Goal: Task Accomplishment & Management: Complete application form

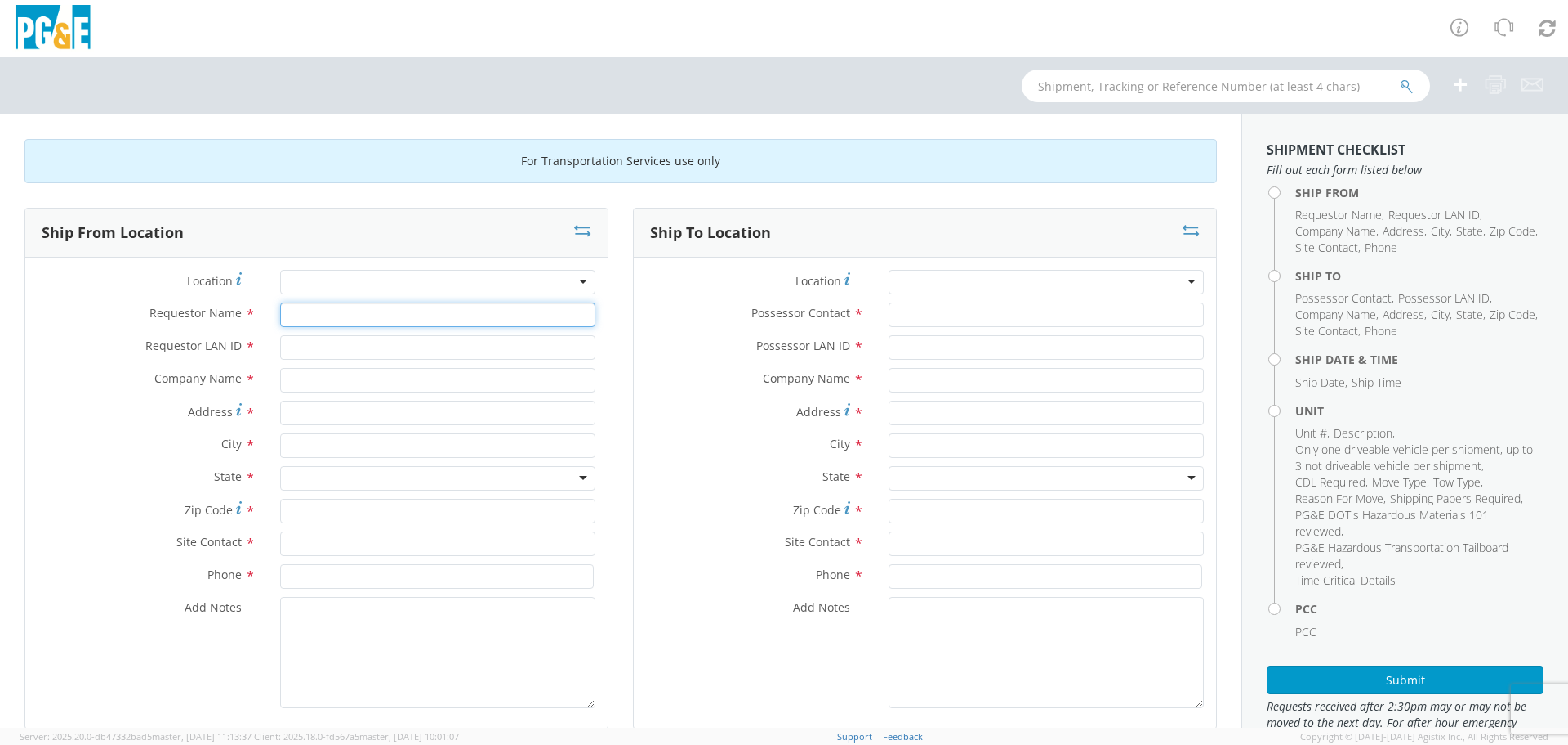
click at [442, 321] on input "Requestor Name *" at bounding box center [438, 315] width 316 height 24
type input "[PERSON_NAME]"
type input "gnd8"
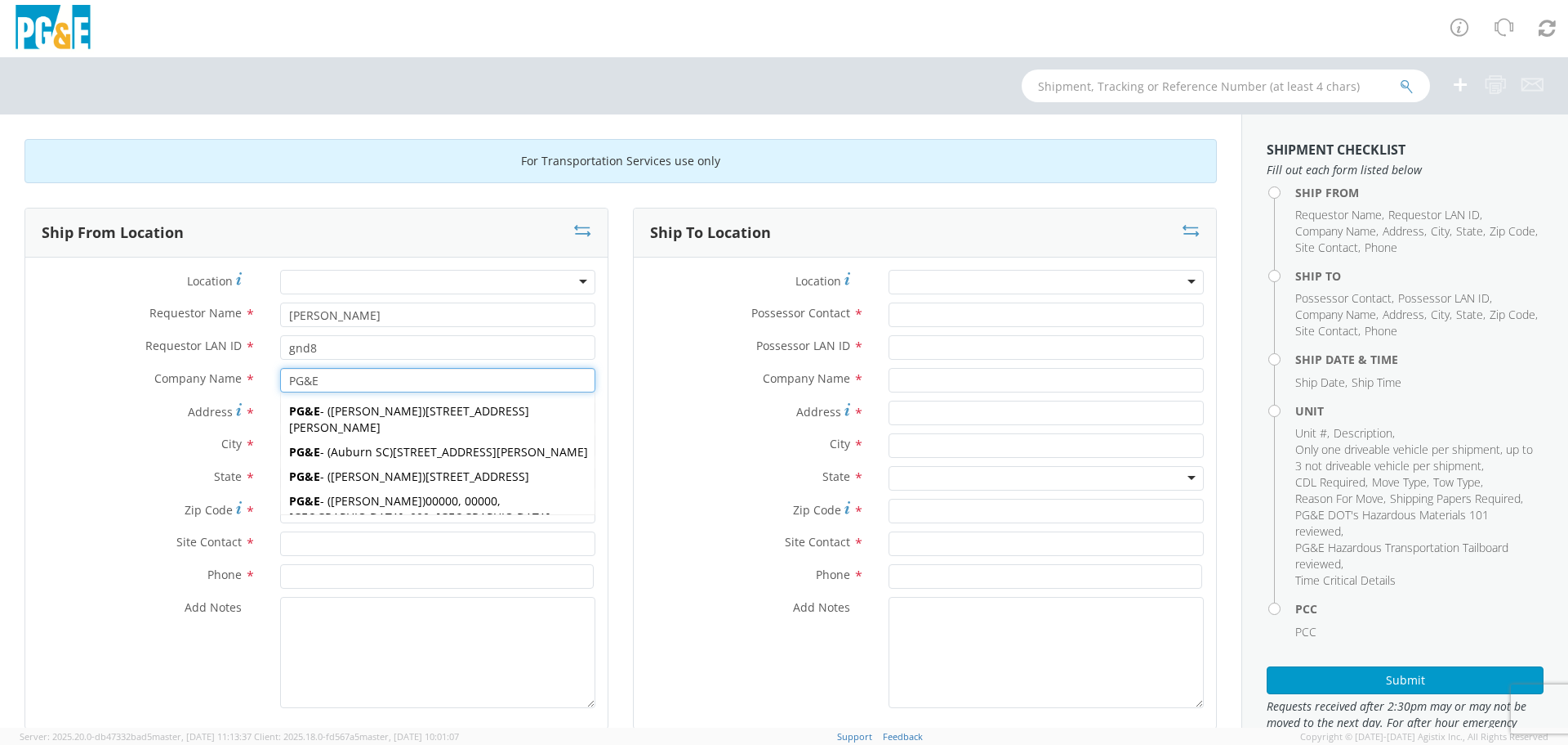
type input "PG&E"
click at [188, 445] on label "City *" at bounding box center [146, 443] width 242 height 21
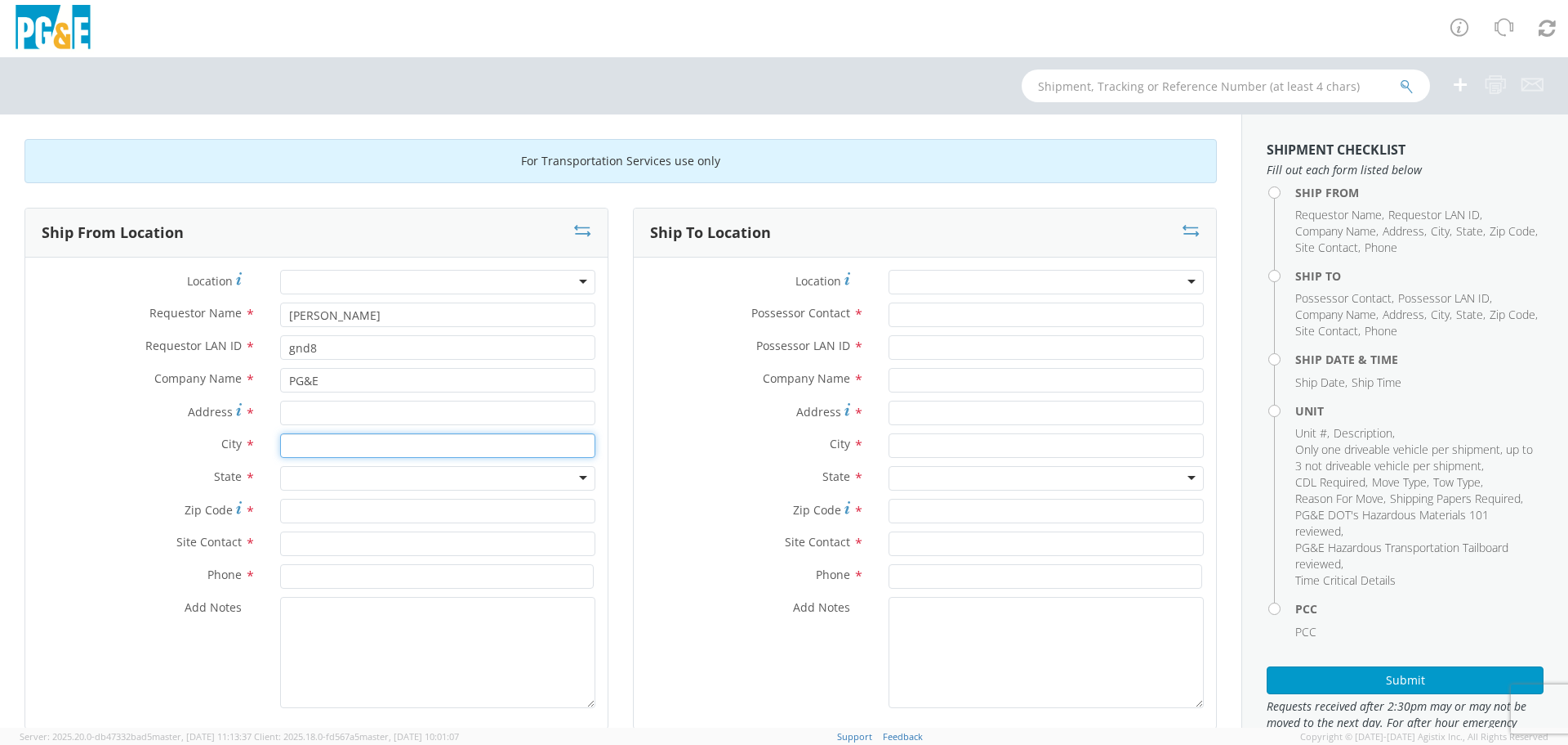
click at [329, 446] on input "text" at bounding box center [438, 445] width 316 height 24
type input "stockton"
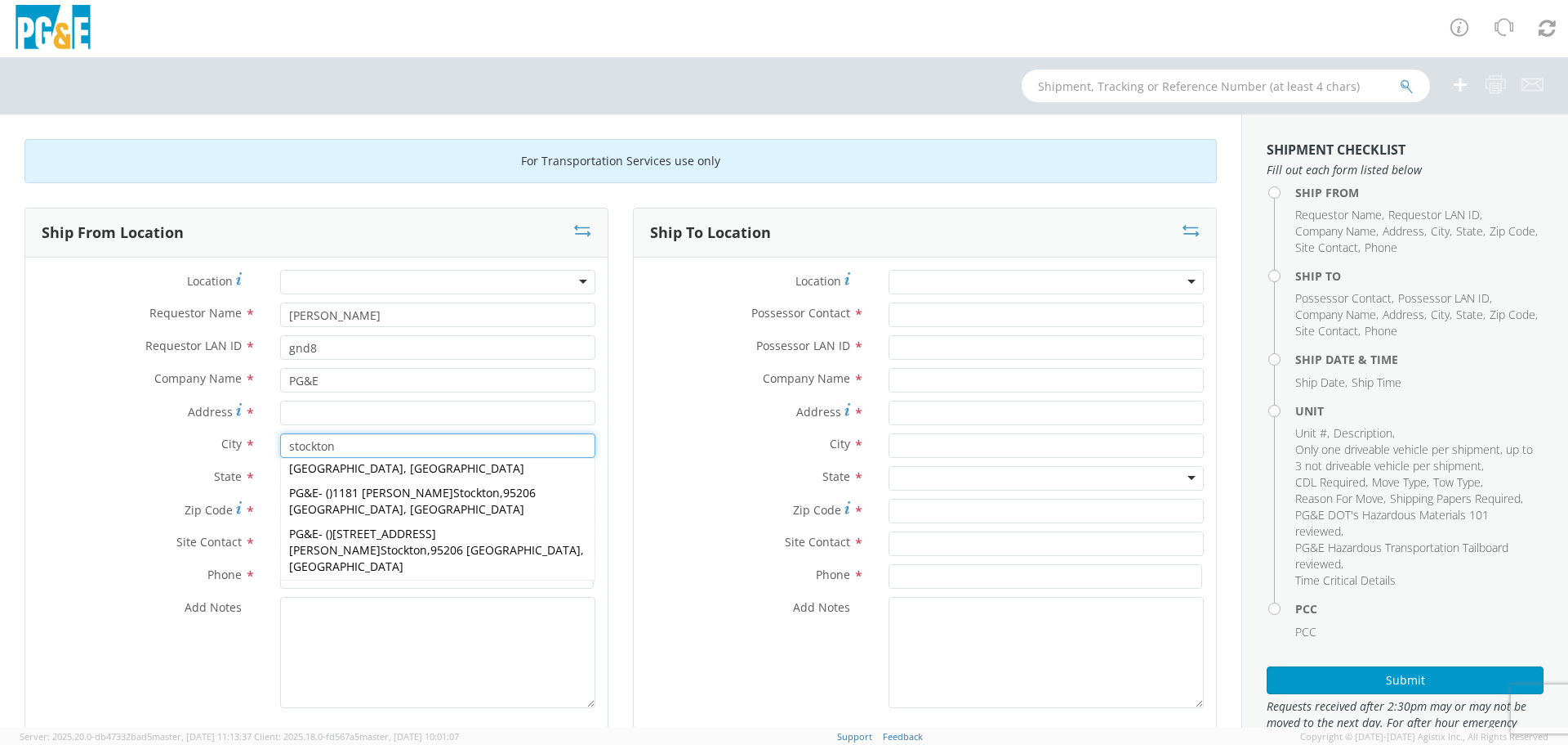
scroll to position [502, 0]
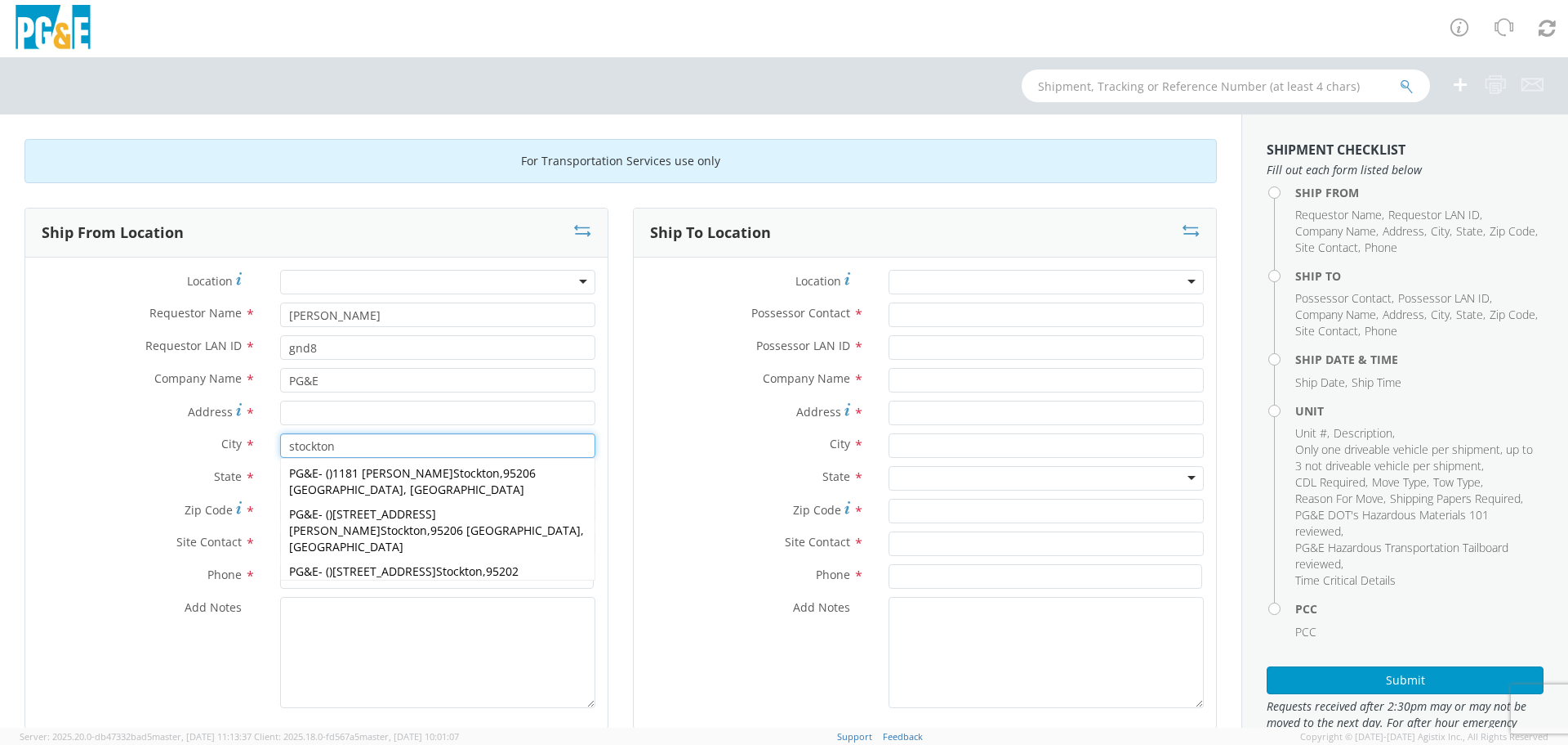
click at [534, 723] on div "PG&E - ( ) [STREET_ADDRESS][PERSON_NAME]" at bounding box center [438, 743] width 314 height 41
type input "4040 W Ln"
type input "Stockton"
type input "95204-2442"
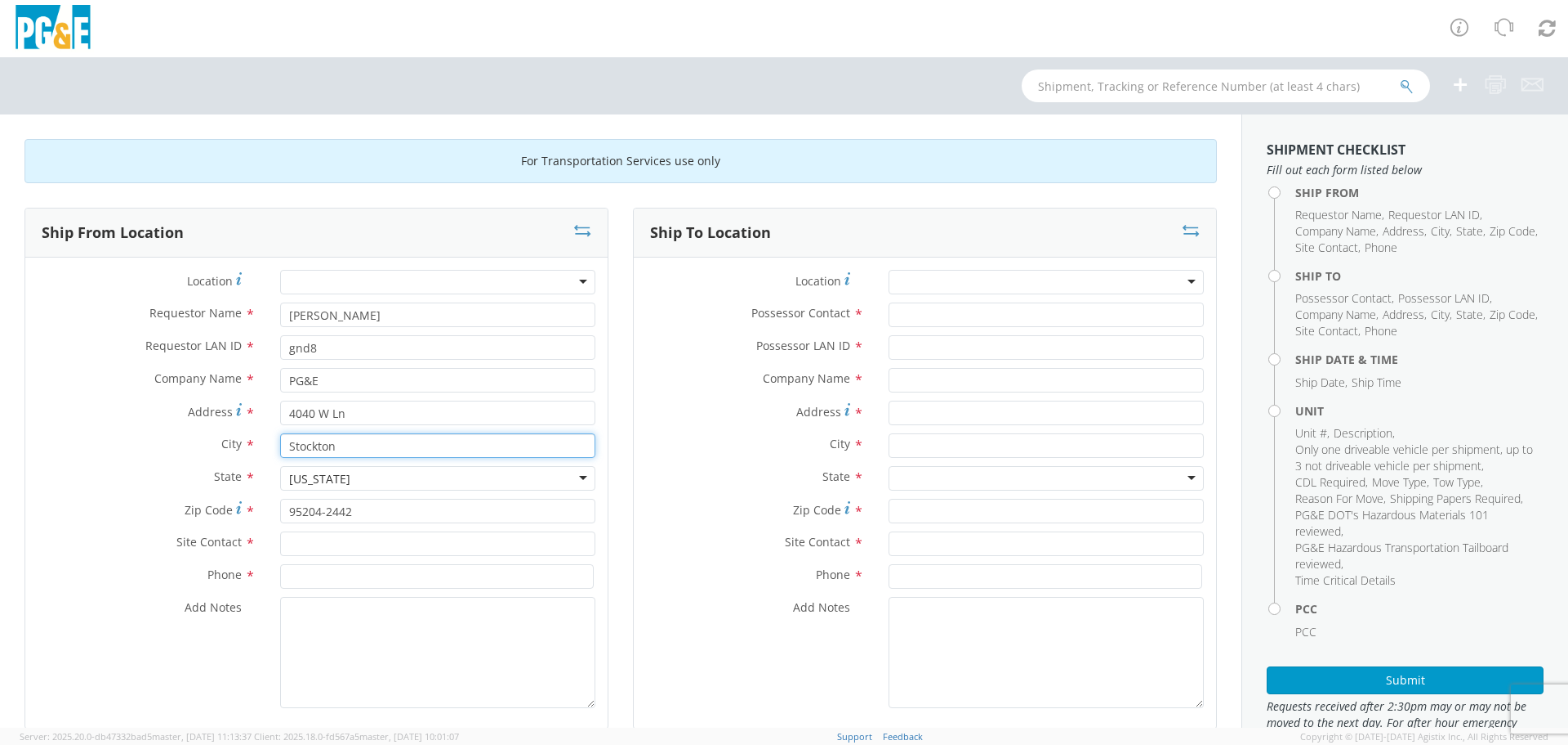
type input "Stockton"
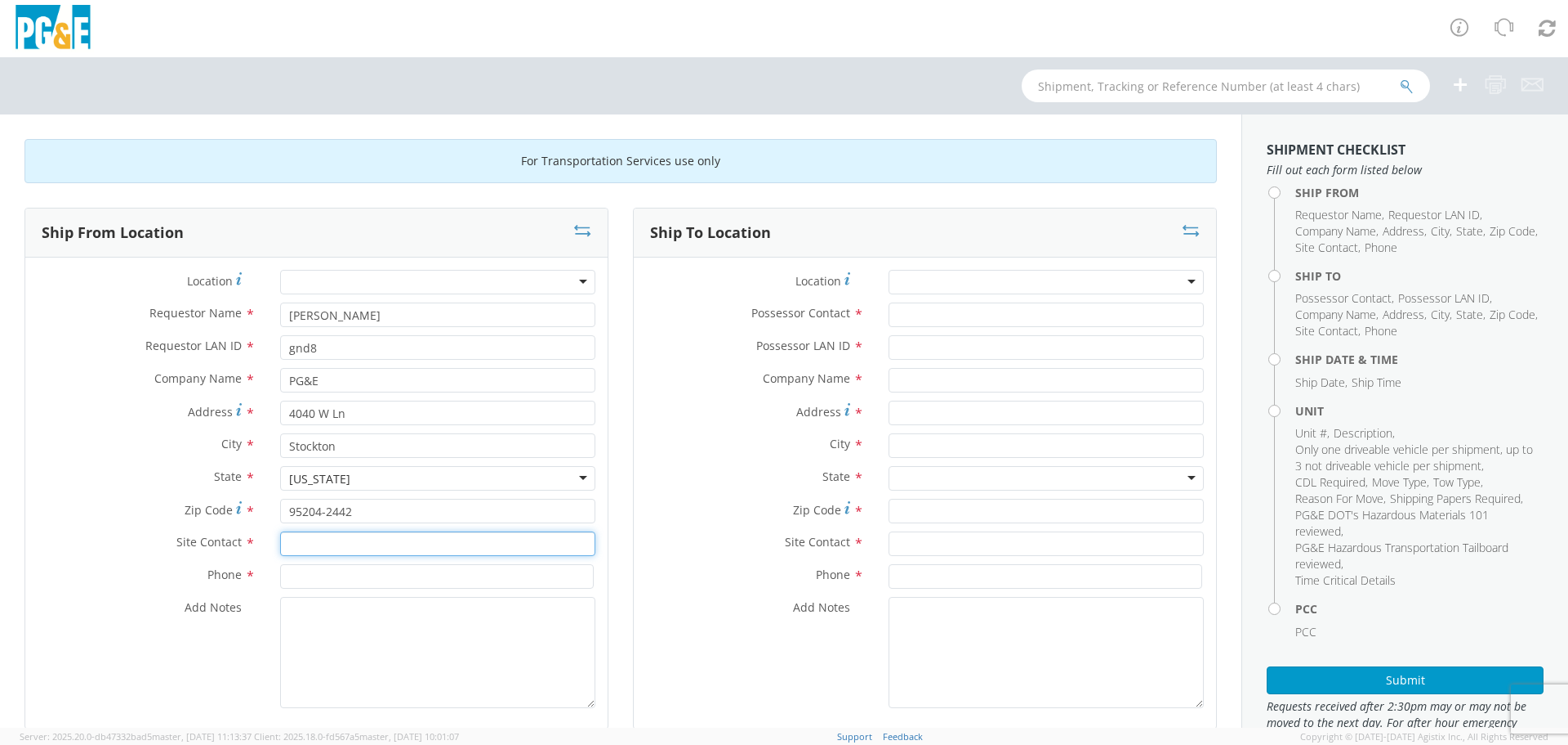
click at [343, 536] on input "text" at bounding box center [438, 543] width 316 height 24
type input "[PERSON_NAME]"
drag, startPoint x: 246, startPoint y: 568, endPoint x: 266, endPoint y: 572, distance: 20.4
click at [247, 569] on span "*" at bounding box center [250, 575] width 10 height 18
click at [289, 574] on input at bounding box center [437, 576] width 314 height 24
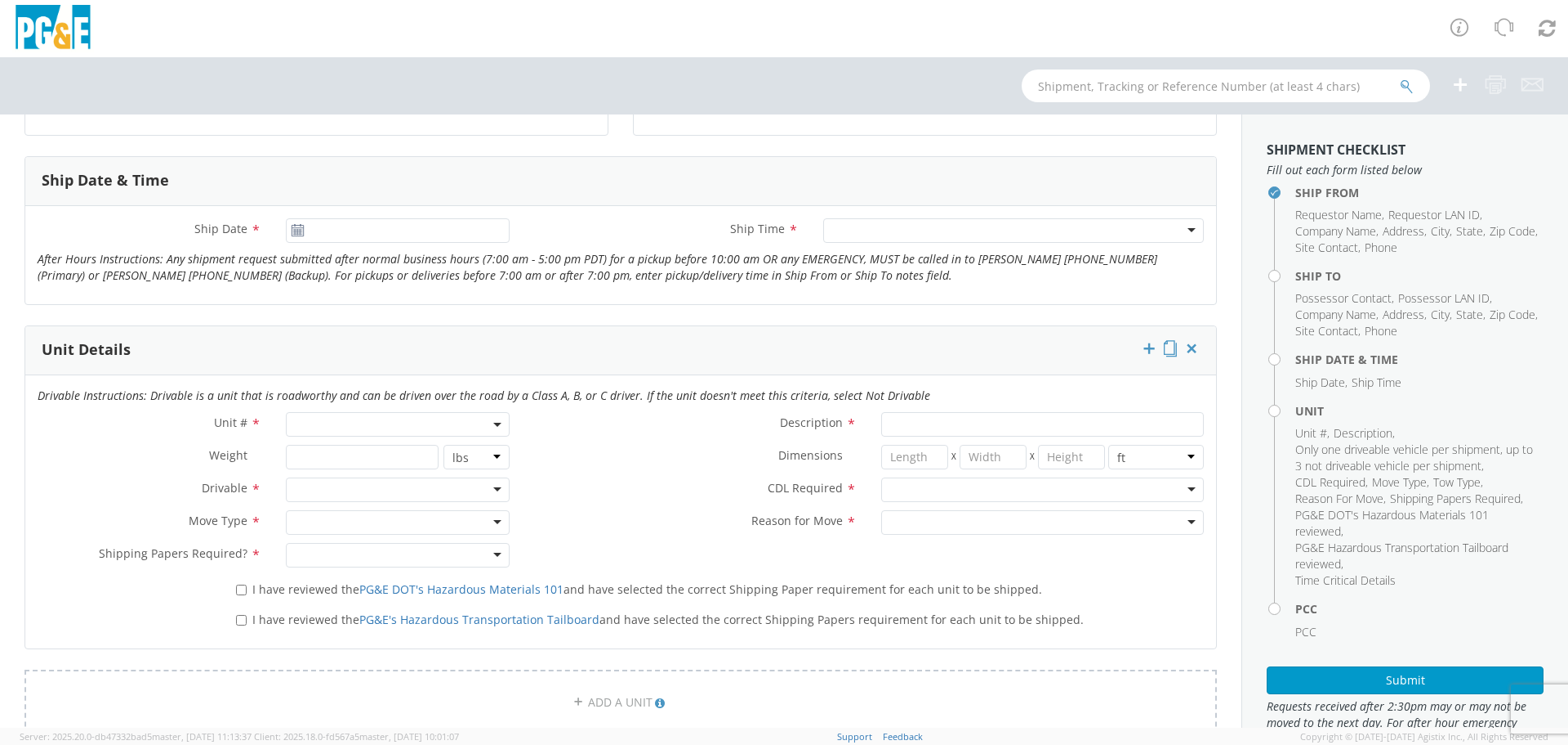
scroll to position [654, 0]
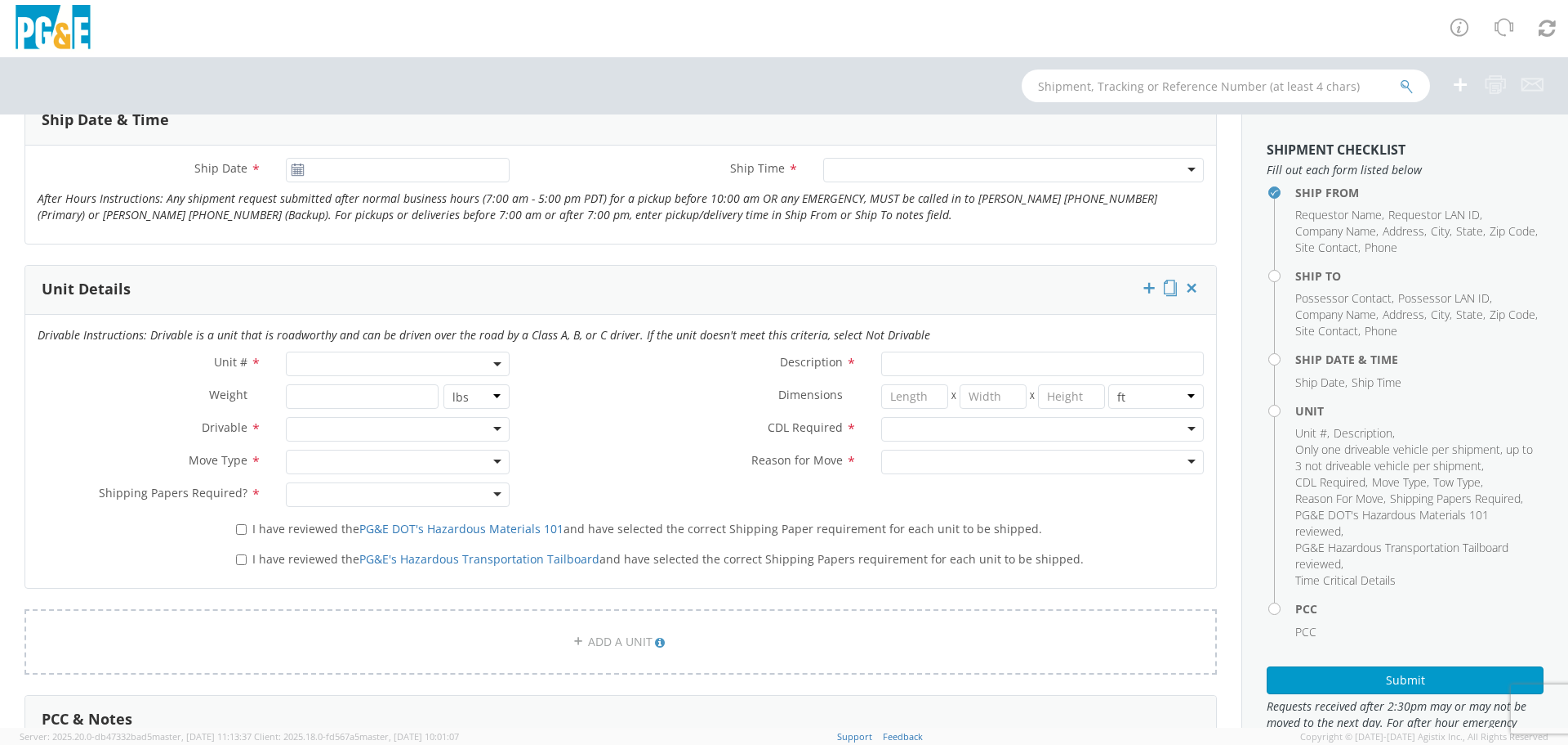
type input "2099421524"
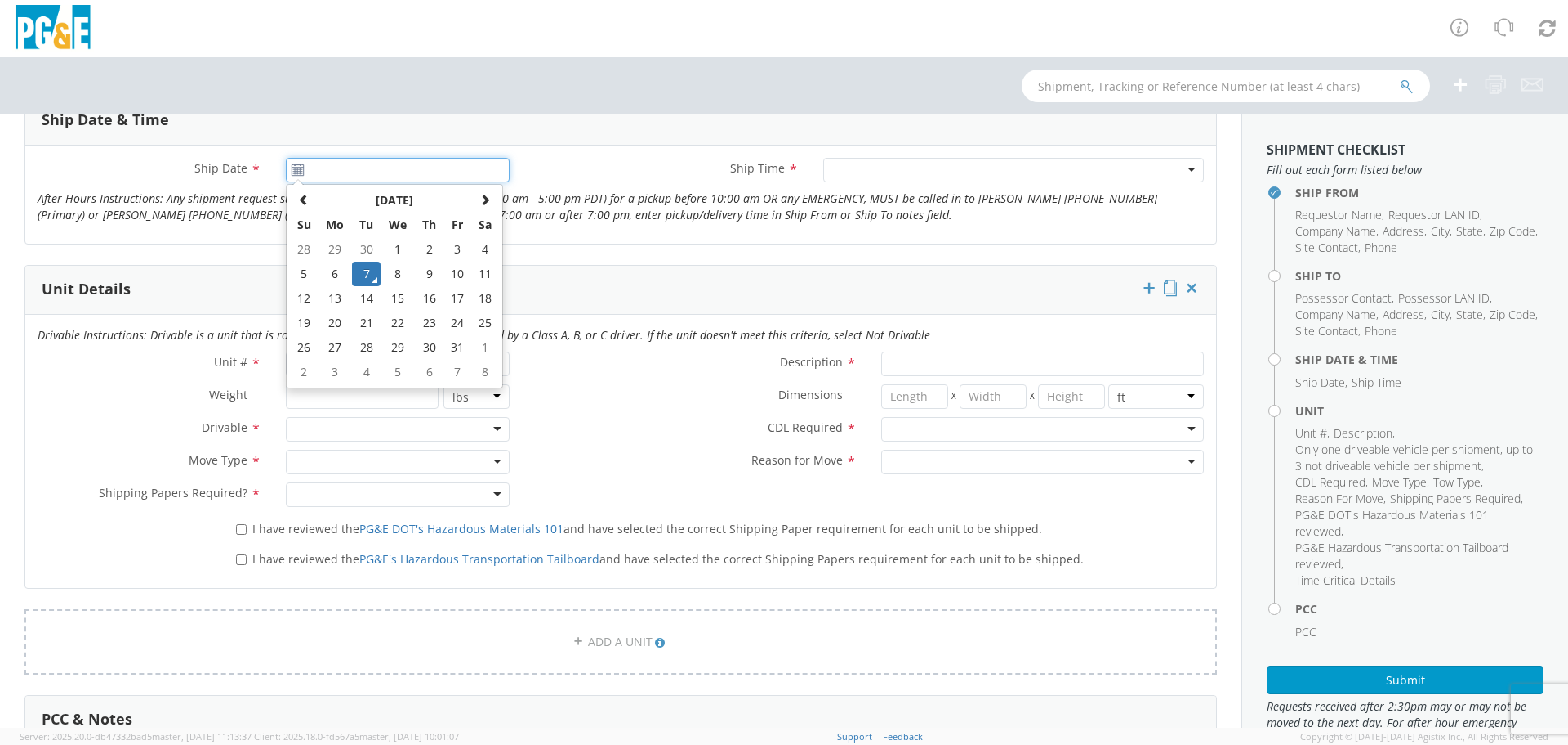
type input "[DATE]"
click at [340, 169] on input "[DATE]" at bounding box center [397, 170] width 224 height 24
click at [373, 279] on td "7" at bounding box center [366, 274] width 29 height 24
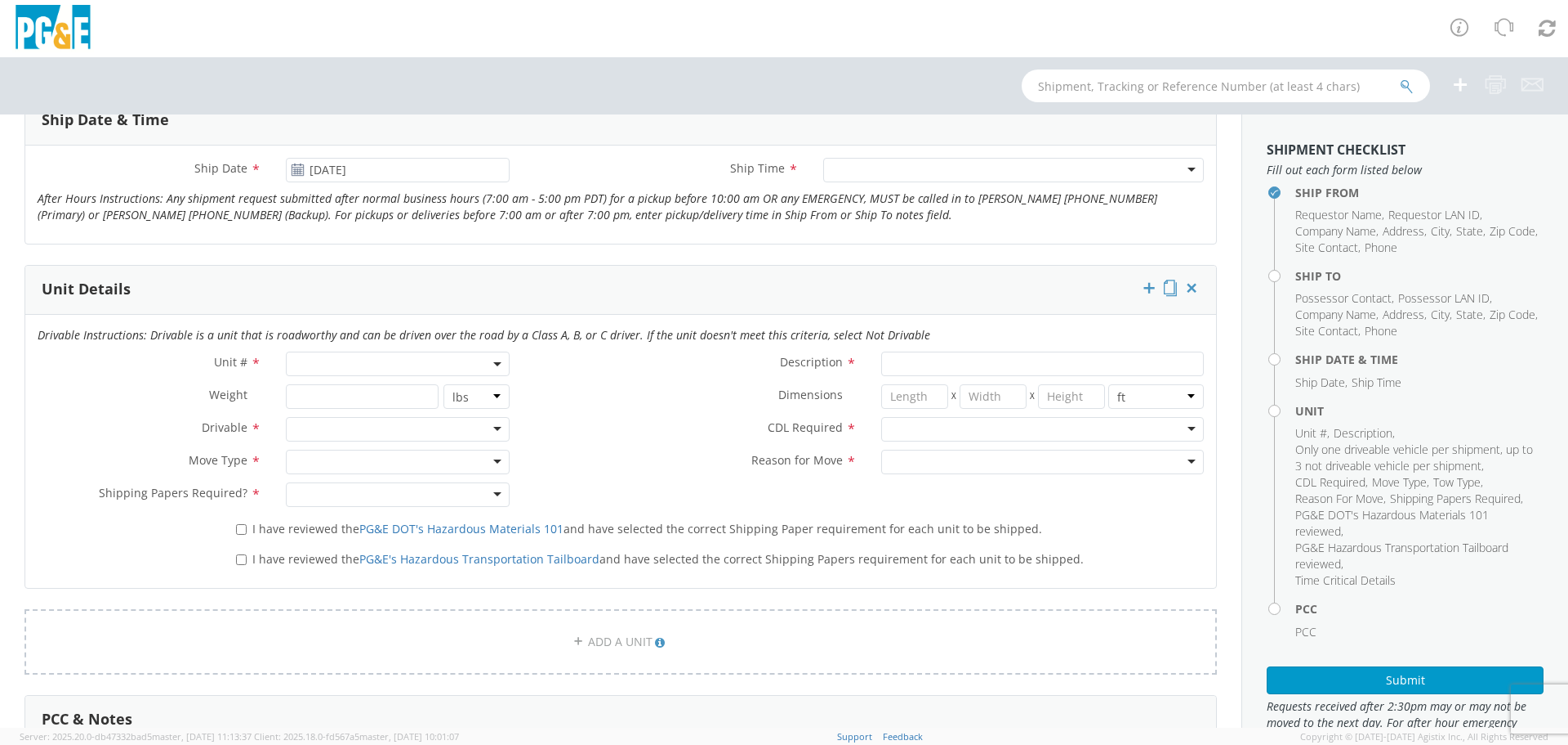
click at [368, 359] on span at bounding box center [397, 363] width 224 height 24
click at [352, 394] on input "search" at bounding box center [396, 390] width 214 height 24
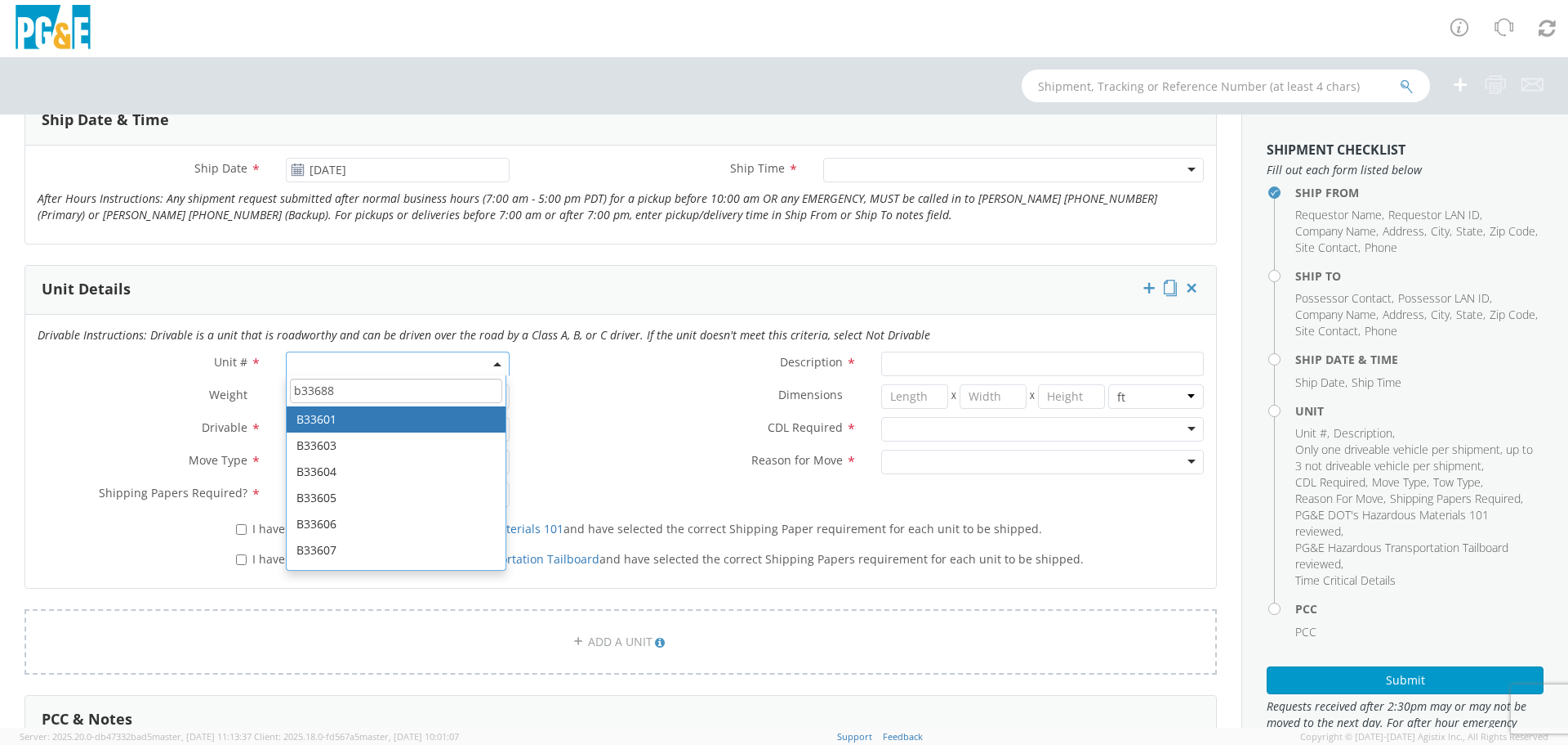
type input "b33688"
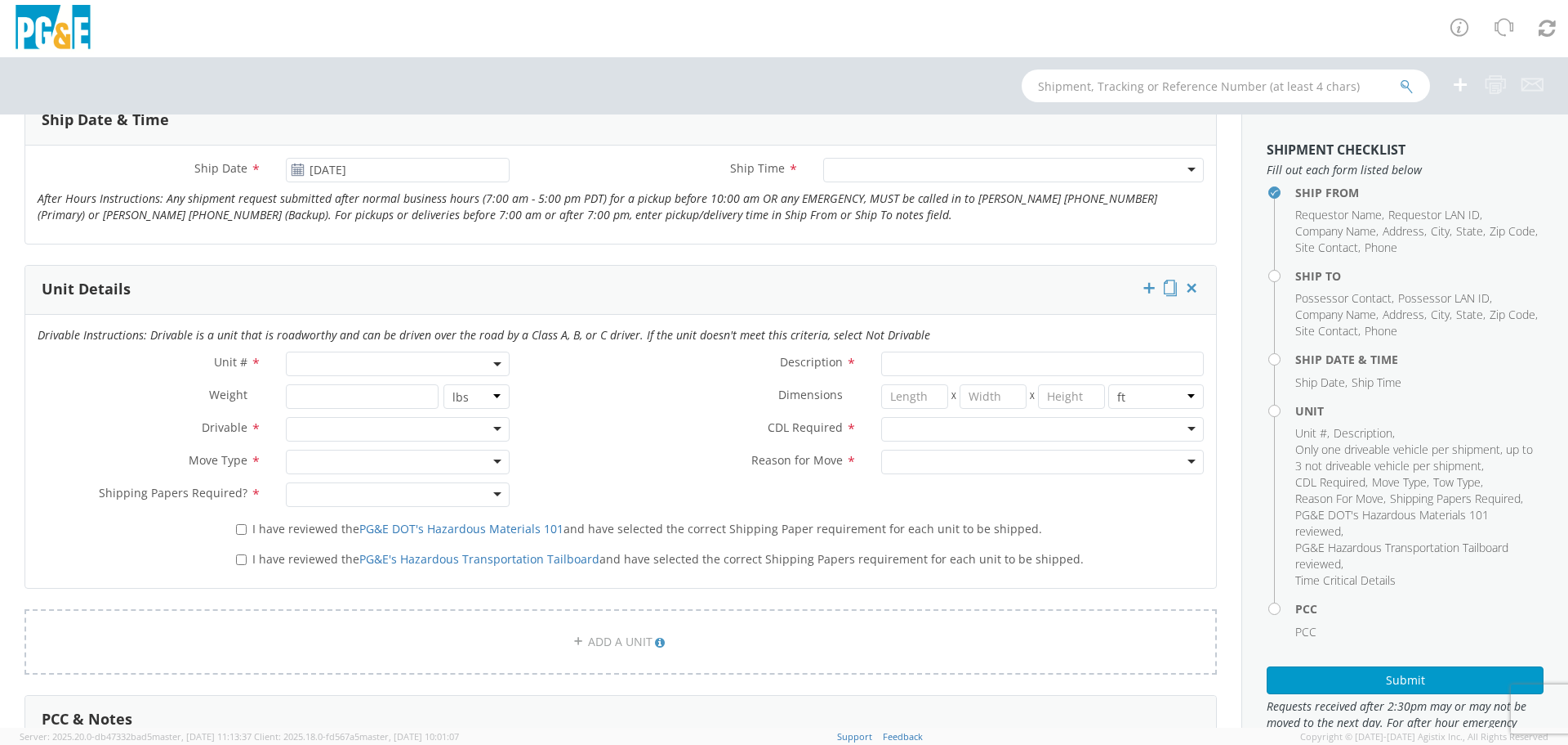
click at [263, 410] on div "Weight * lbs kgs" at bounding box center [273, 400] width 497 height 33
click at [316, 364] on span at bounding box center [397, 363] width 224 height 24
click at [313, 386] on input "search" at bounding box center [396, 390] width 214 height 24
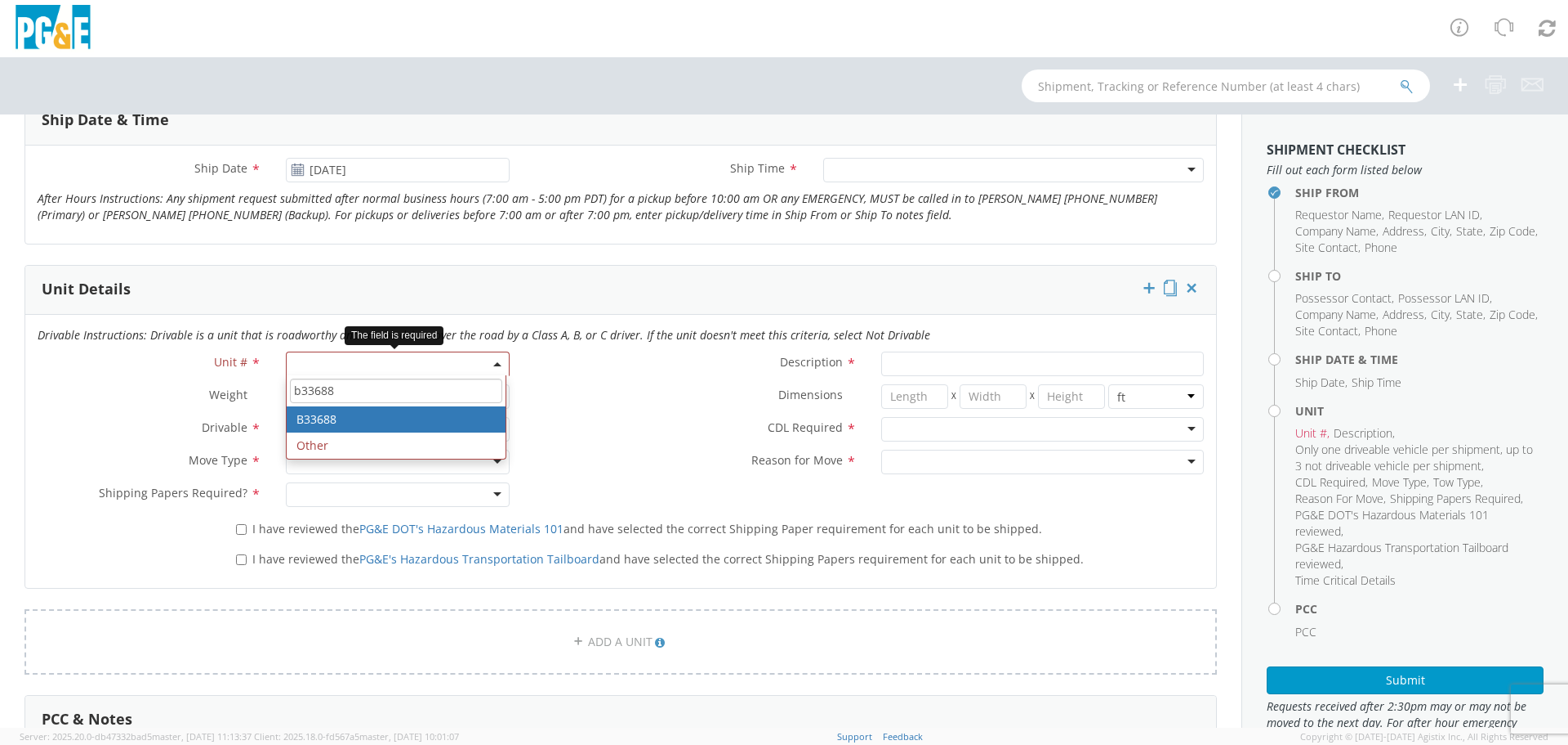
type input "b33688"
type input "TRUCK; MATERIAL HANDLER: 39' - 59' 4X4"
type input "39000"
select select "B33688"
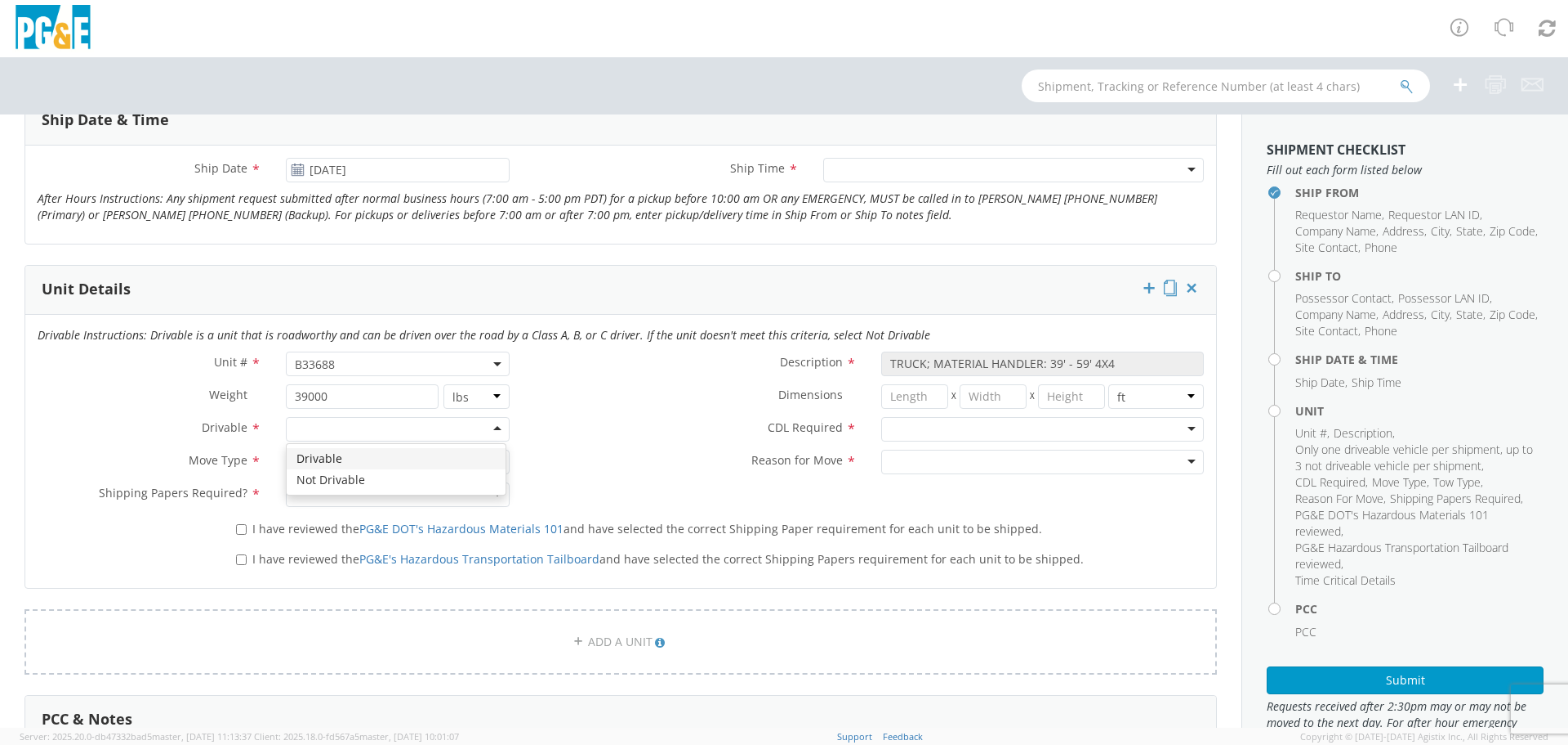
click at [309, 425] on div at bounding box center [397, 429] width 224 height 24
click at [302, 457] on div at bounding box center [397, 462] width 224 height 24
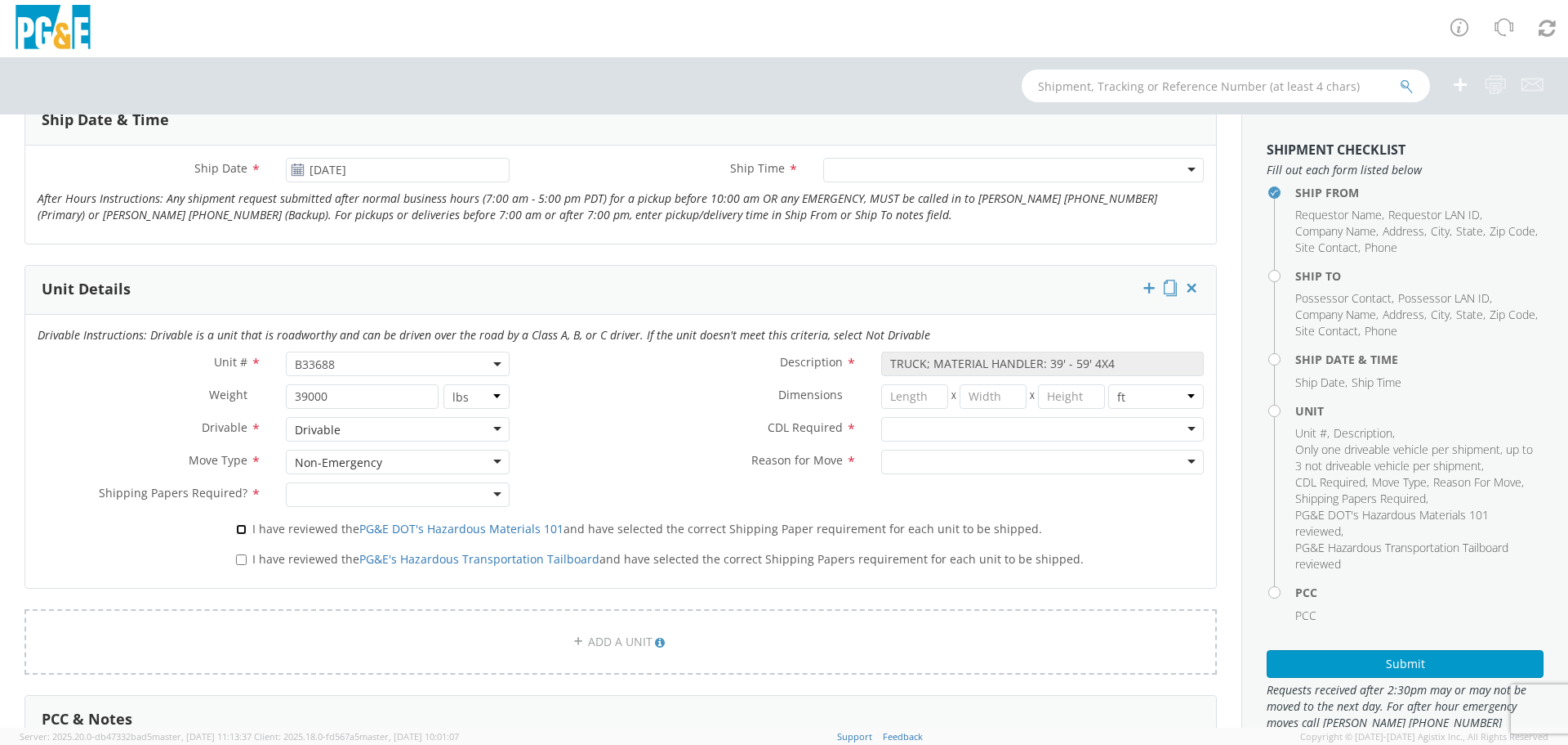
click at [241, 527] on input "I have reviewed the PG&E DOT's Hazardous Materials 101 and have selected the co…" at bounding box center [240, 529] width 10 height 10
checkbox input "true"
click at [237, 558] on input "I have reviewed the PG&E's Hazardous Transportation Tailboard and have selected…" at bounding box center [240, 559] width 10 height 10
checkbox input "true"
click at [295, 492] on input "select-one" at bounding box center [297, 495] width 4 height 17
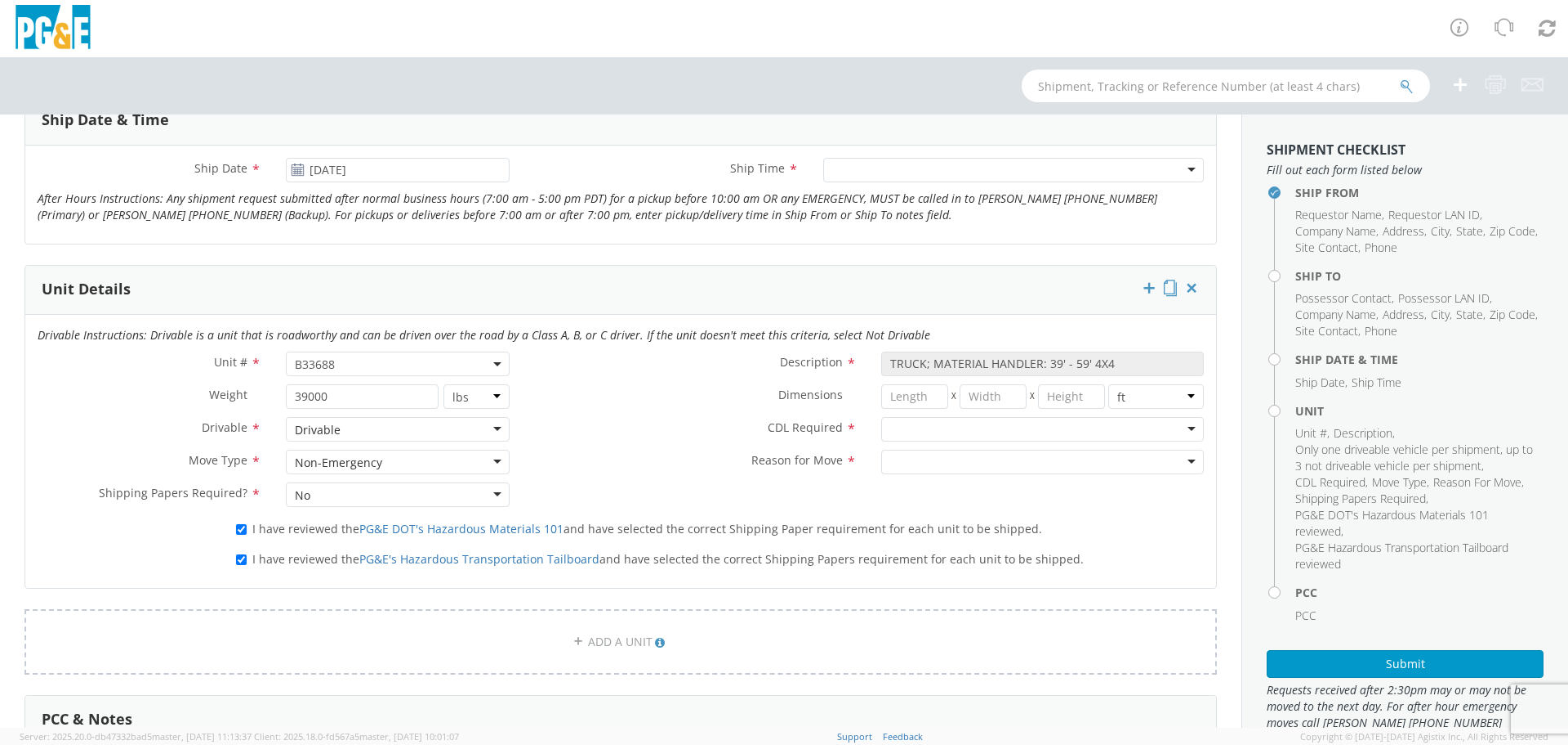
click at [999, 425] on div at bounding box center [1043, 429] width 323 height 24
click at [970, 464] on div at bounding box center [1043, 462] width 323 height 24
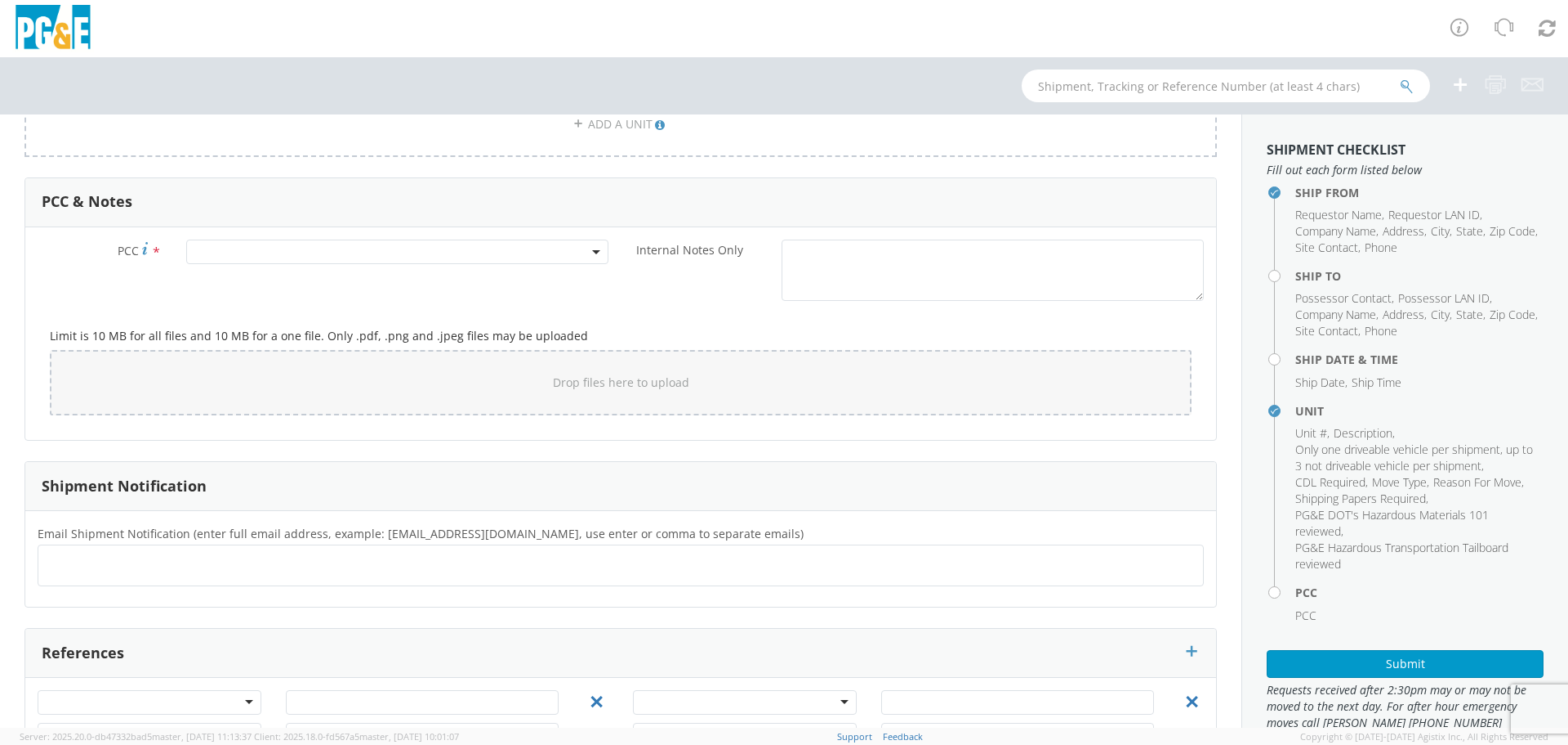
scroll to position [1233, 0]
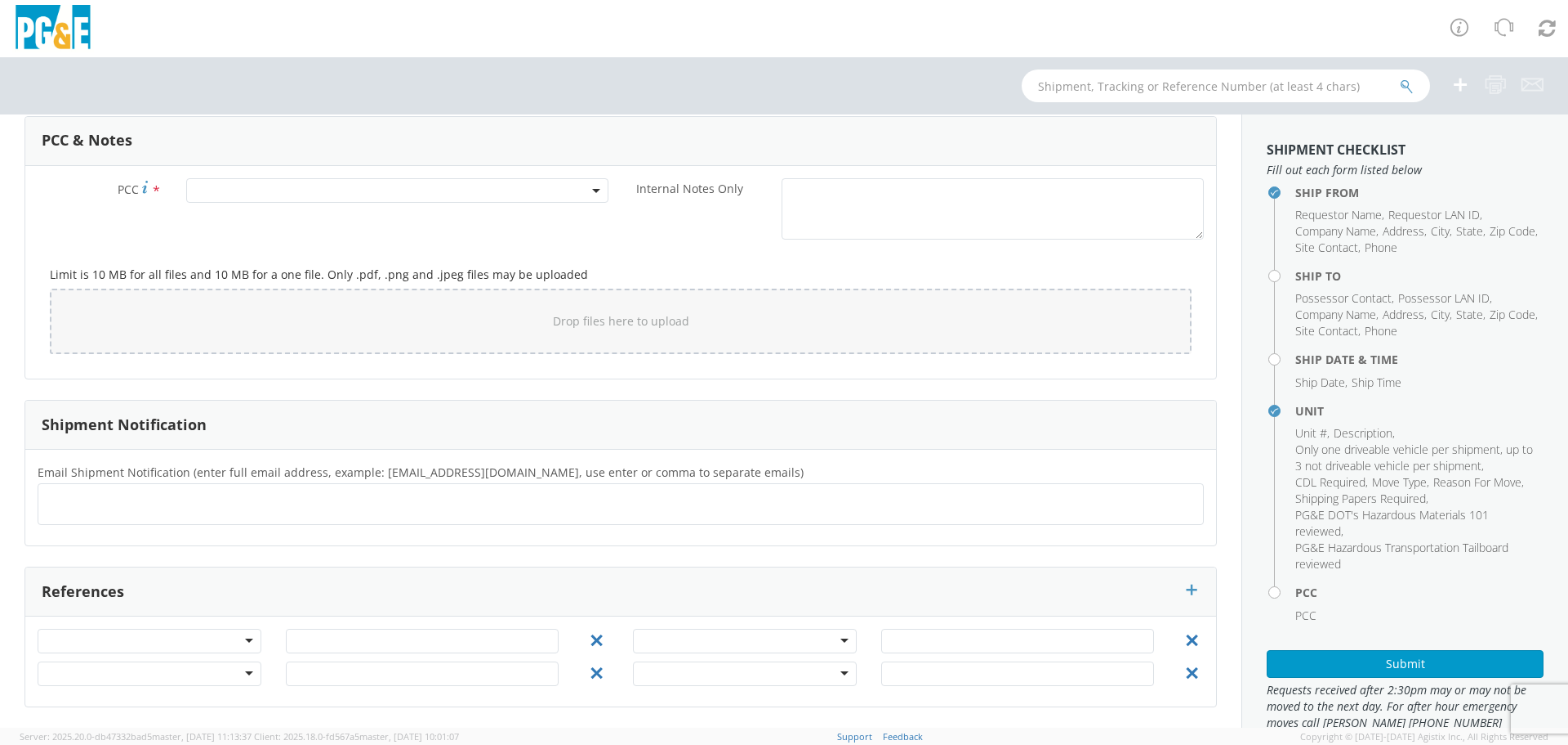
click at [334, 181] on span at bounding box center [397, 190] width 422 height 24
click at [316, 211] on input "number" at bounding box center [395, 217] width 409 height 24
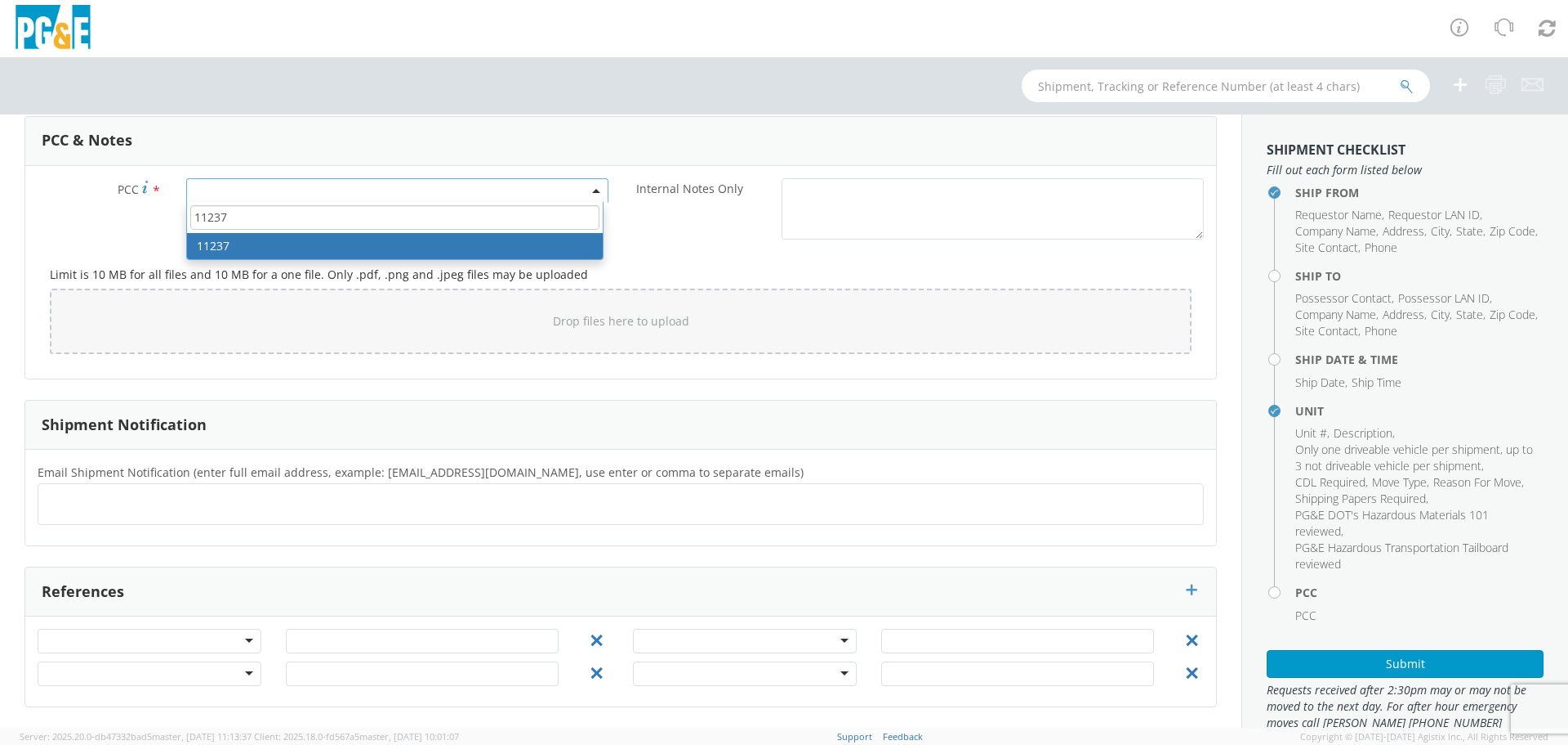
type input "11237"
click at [469, 430] on div "Shipment Notification" at bounding box center [620, 425] width 1191 height 49
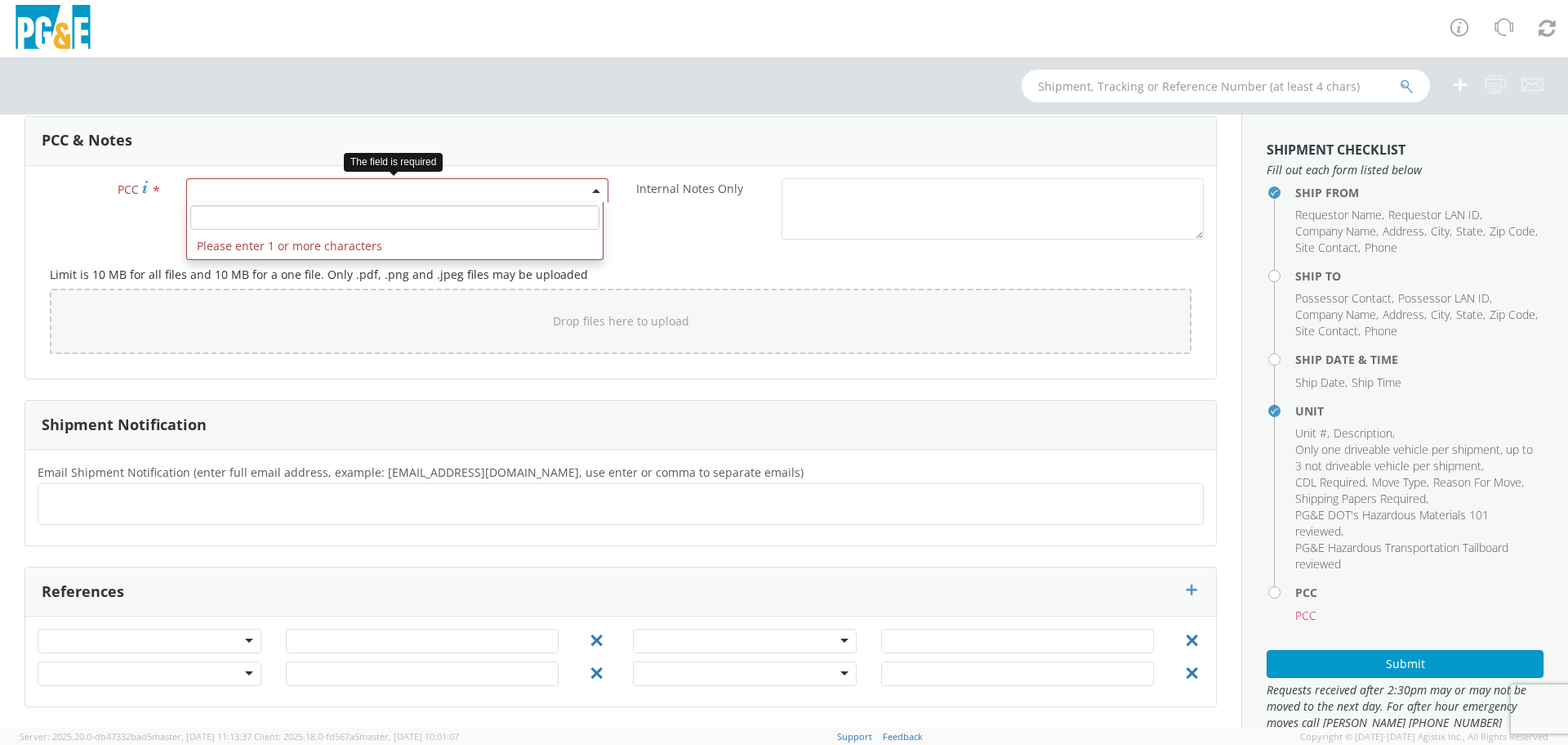
click at [360, 192] on span at bounding box center [397, 190] width 422 height 24
click at [350, 215] on input "number" at bounding box center [395, 217] width 409 height 24
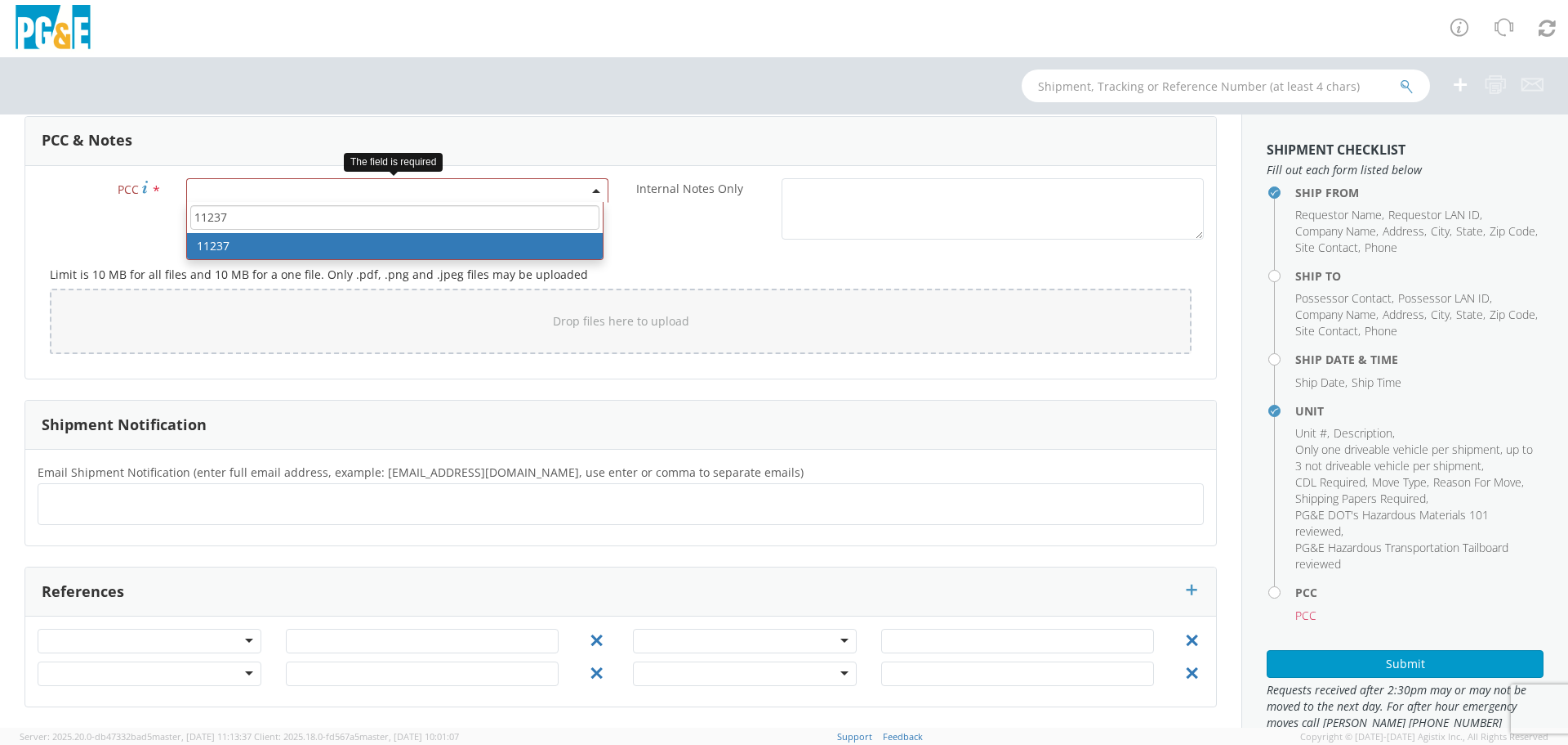
type input "11237"
select select "11237"
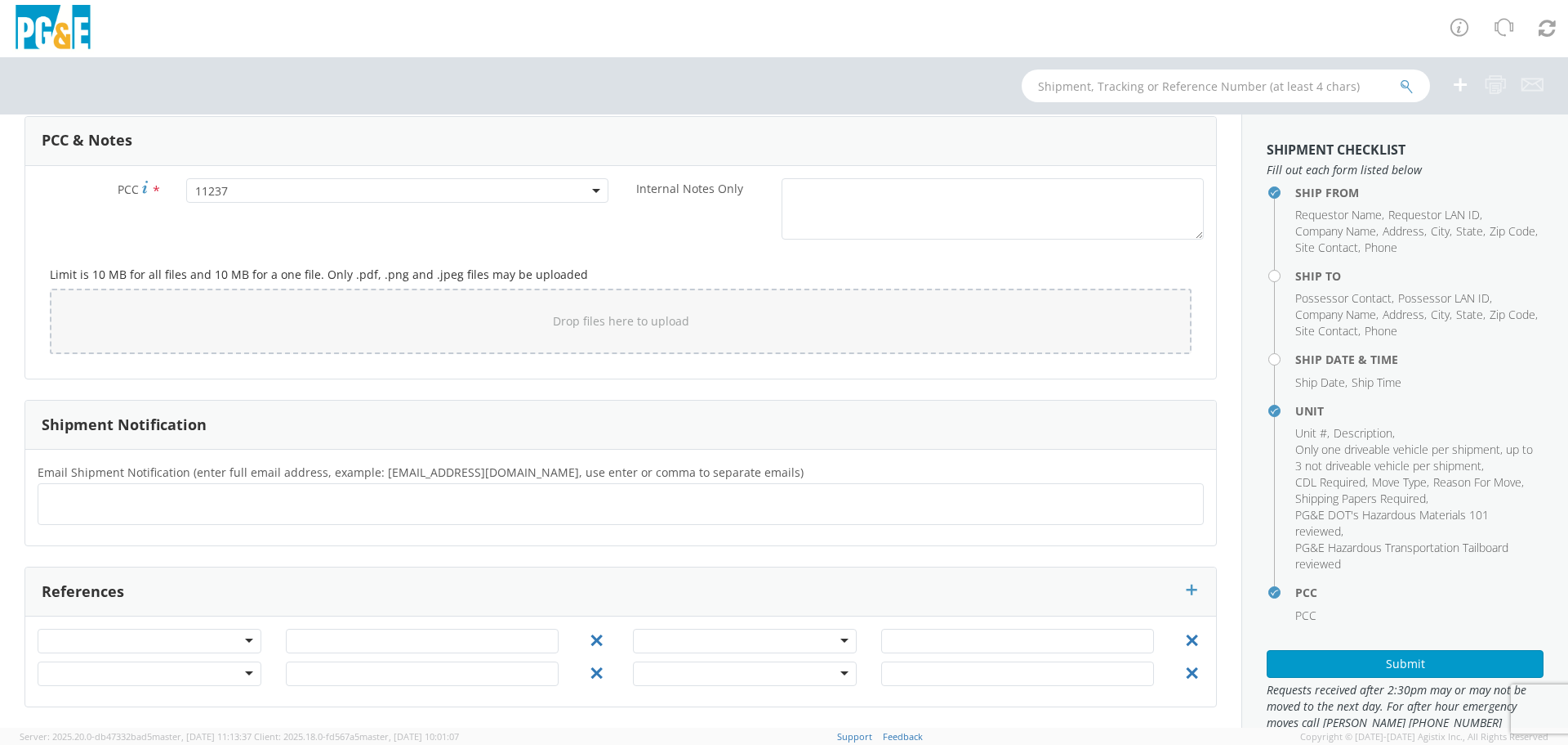
click at [653, 256] on div "Limit is 10 MB for all files and 10 MB for a one file. Only .pdf, .png and .jpe…" at bounding box center [620, 307] width 1166 height 119
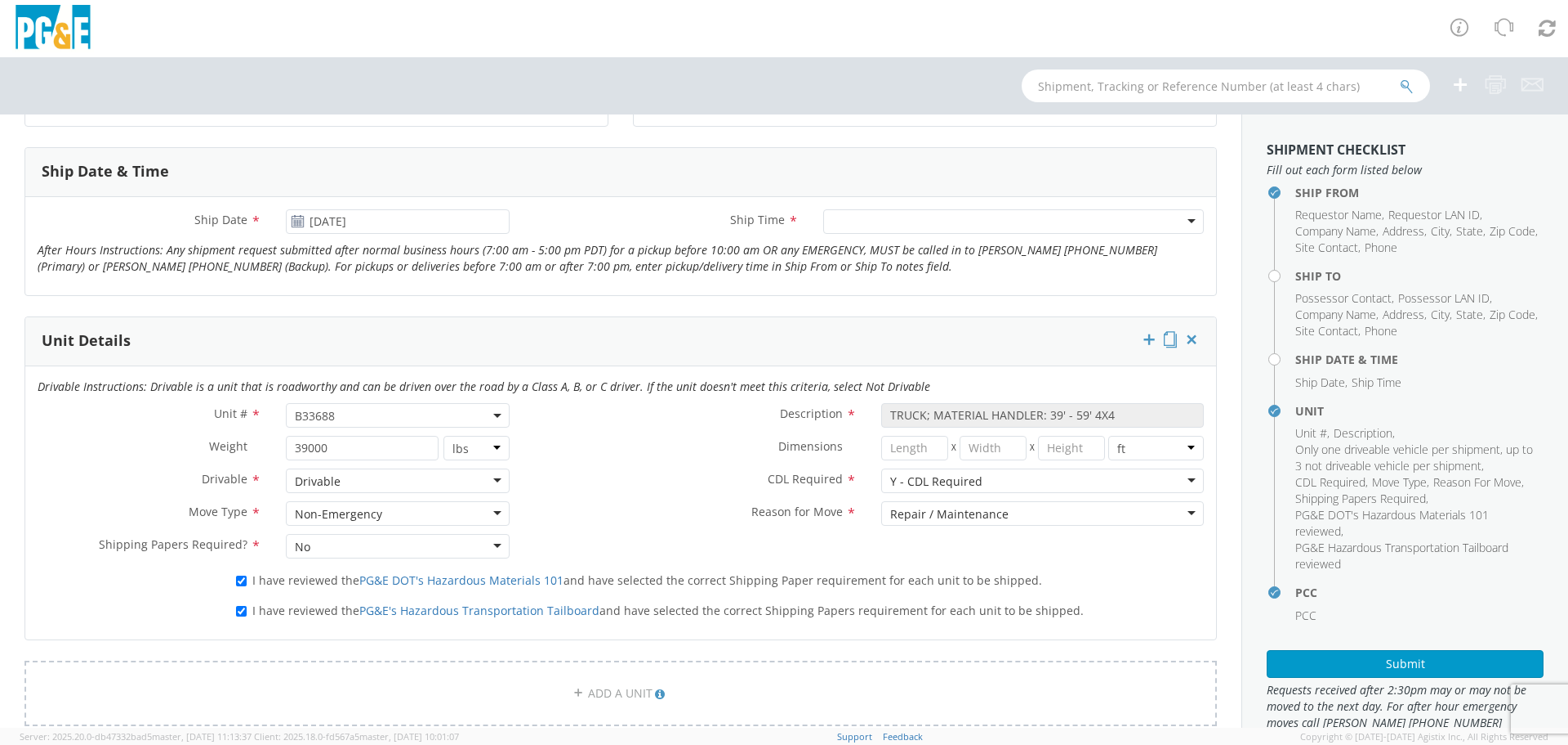
scroll to position [579, 0]
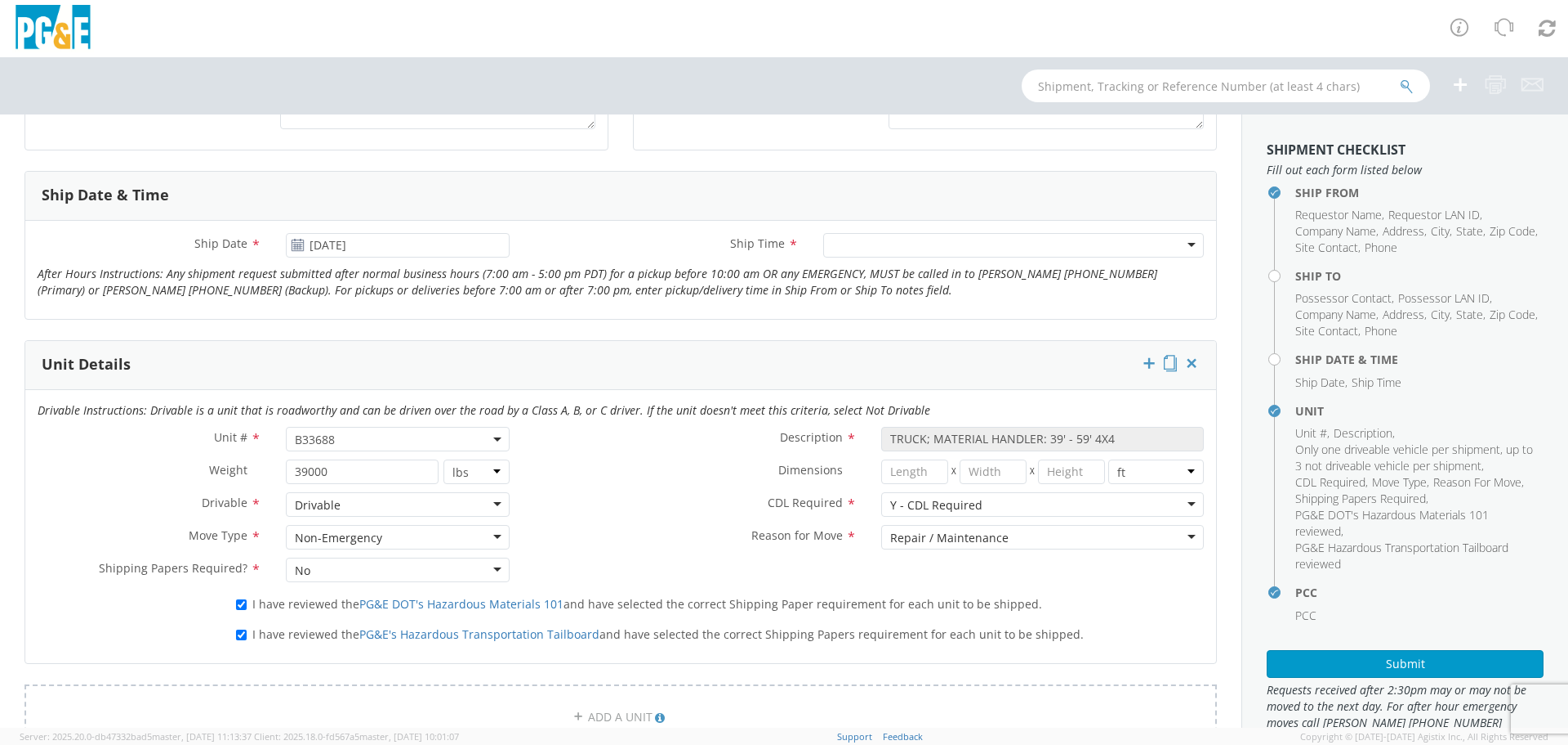
click at [1028, 235] on div at bounding box center [1014, 245] width 381 height 24
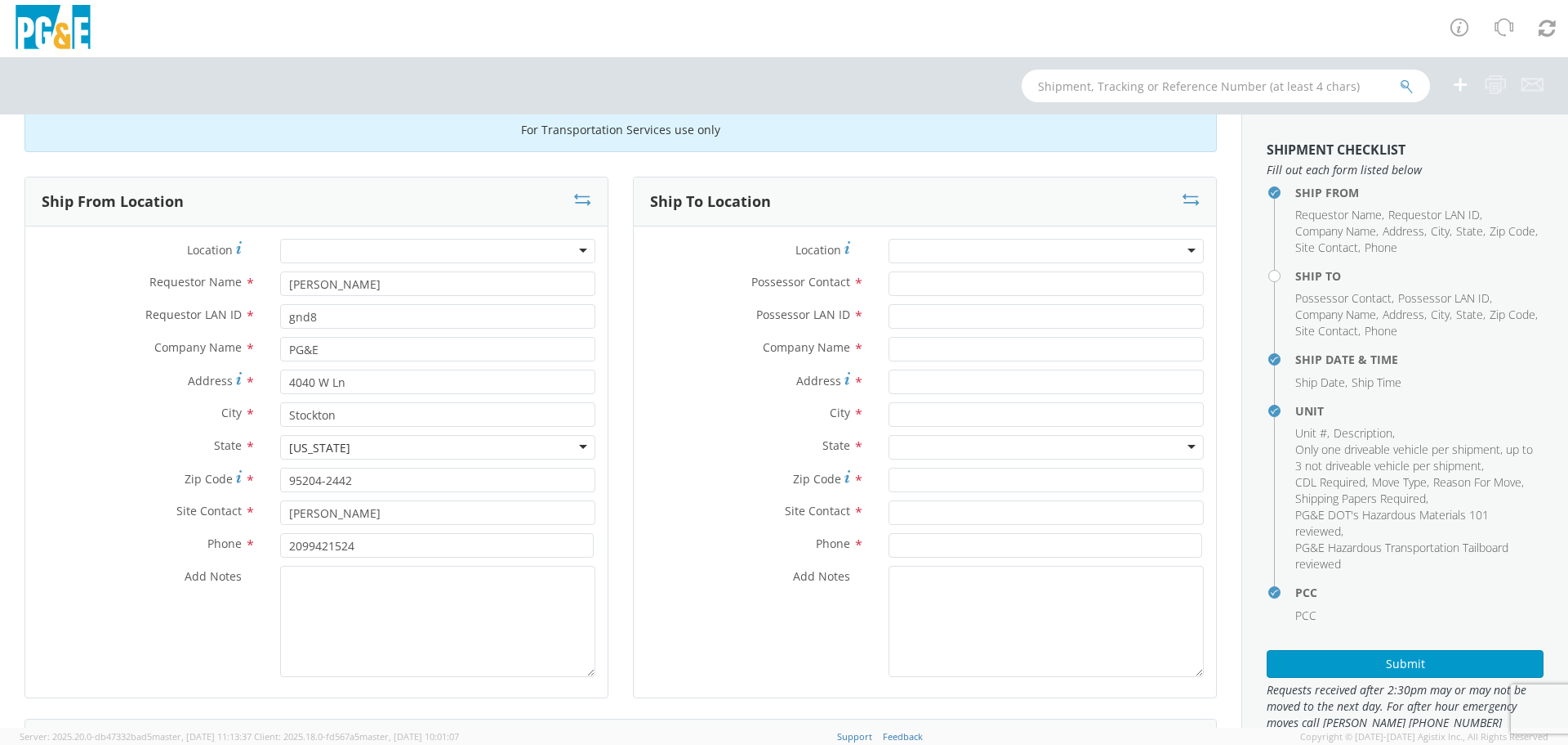
scroll to position [0, 0]
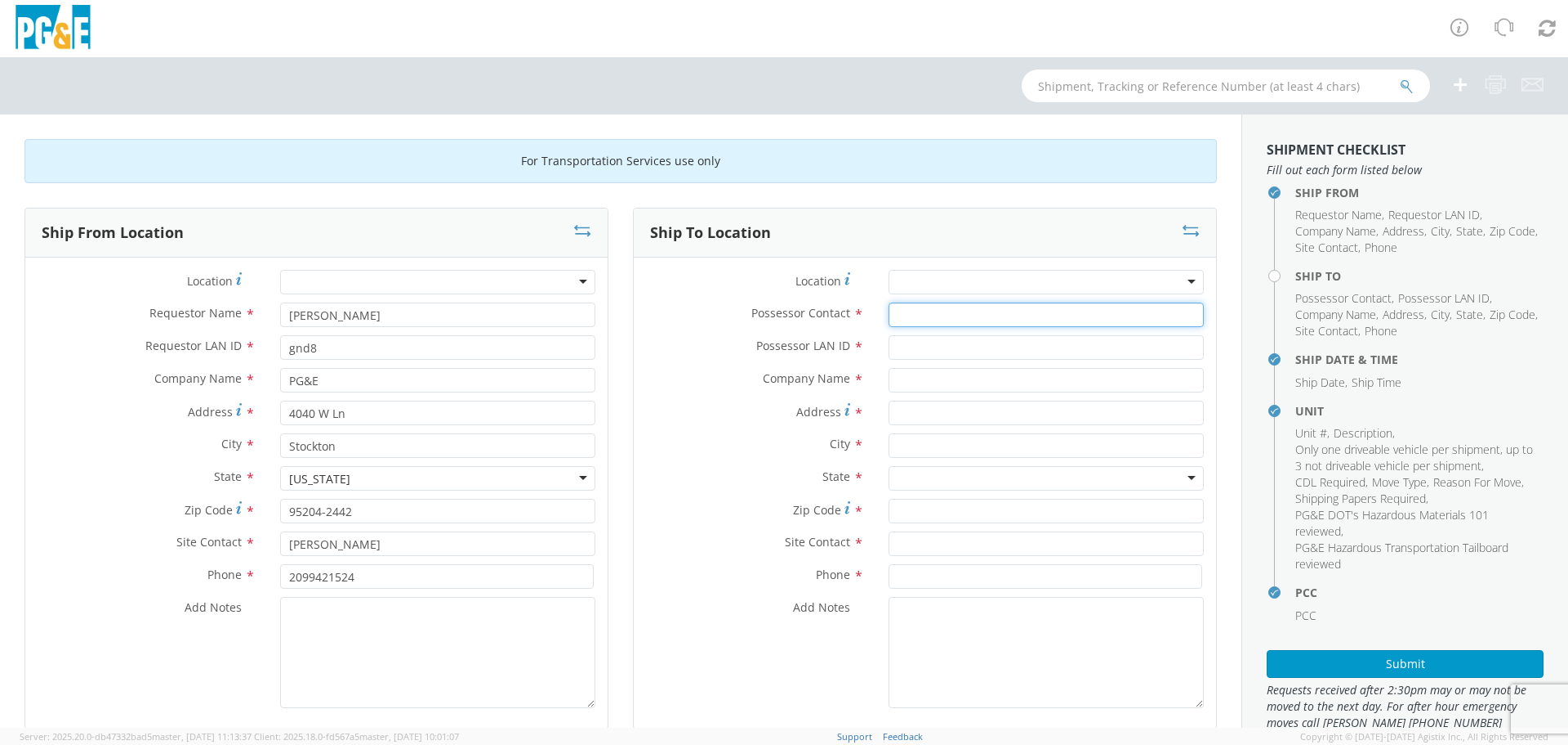
click at [918, 312] on input "Possessor Contact *" at bounding box center [1046, 315] width 316 height 24
type input "Garage"
type input "gnd8"
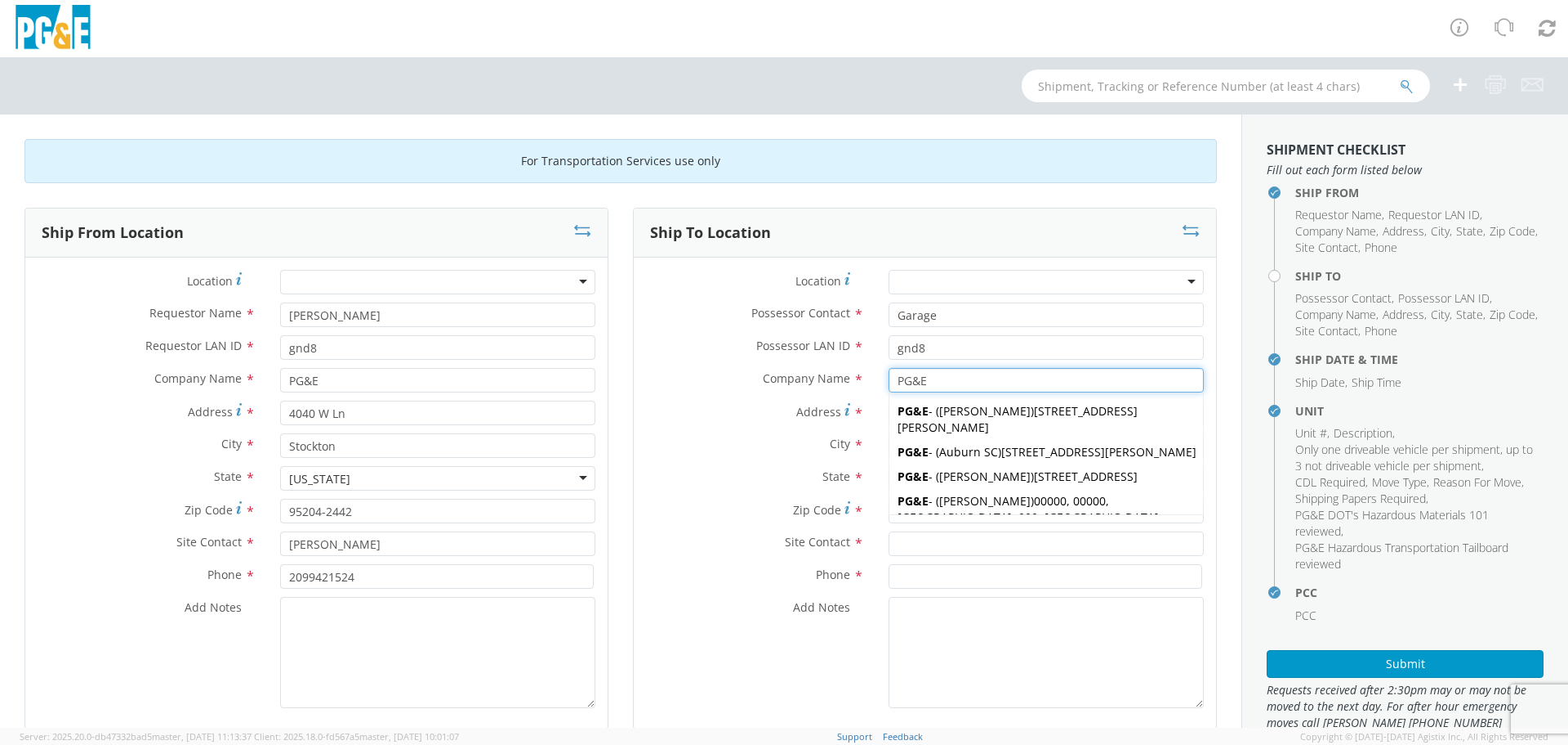
type input "PG&E"
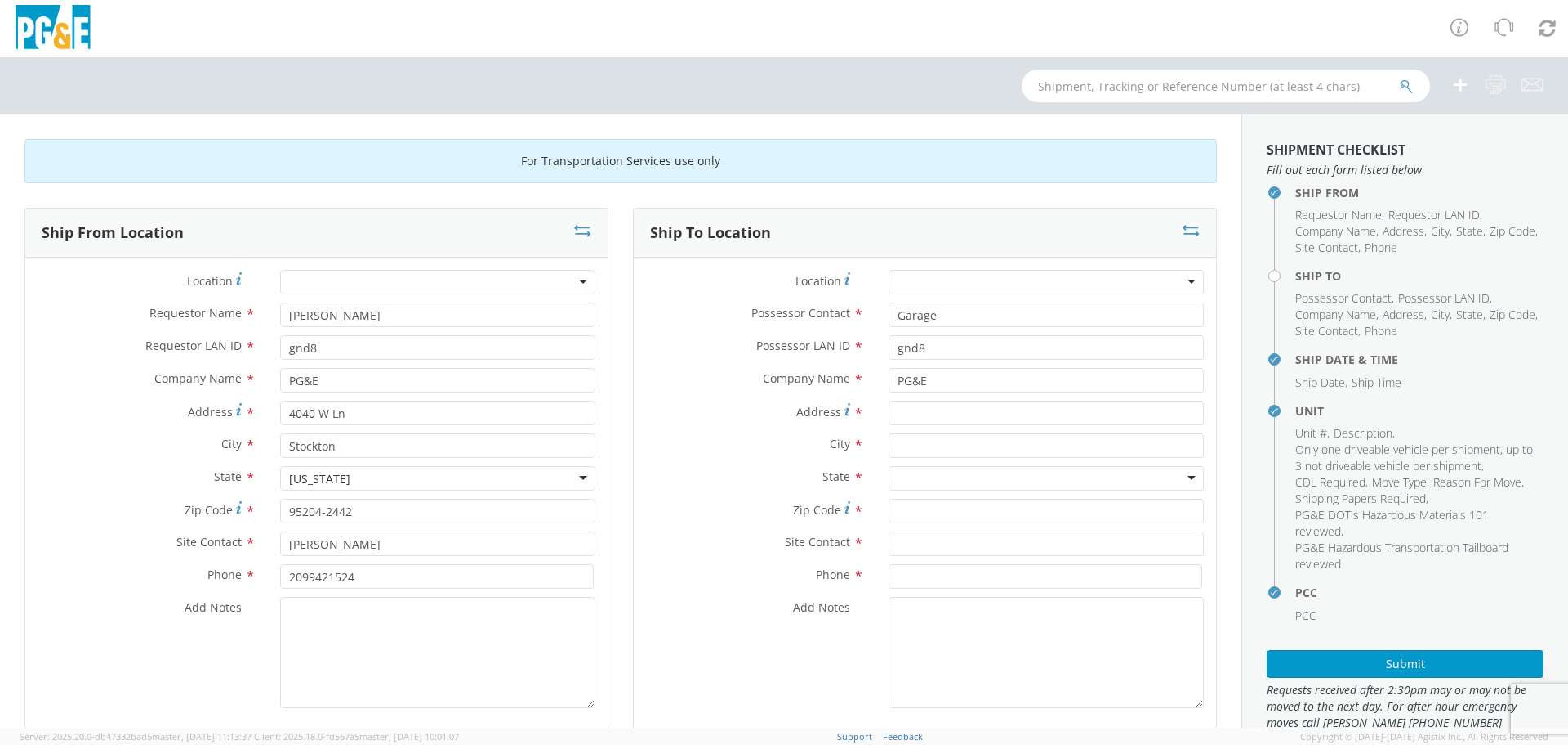
click at [809, 391] on div "Company Name * PG&E PG&E PG&E - ( [PERSON_NAME] ) [STREET_ADDRESS][PERSON_NAME]…" at bounding box center [925, 380] width 582 height 24
click at [894, 447] on input "text" at bounding box center [1046, 445] width 316 height 24
type input "angels"
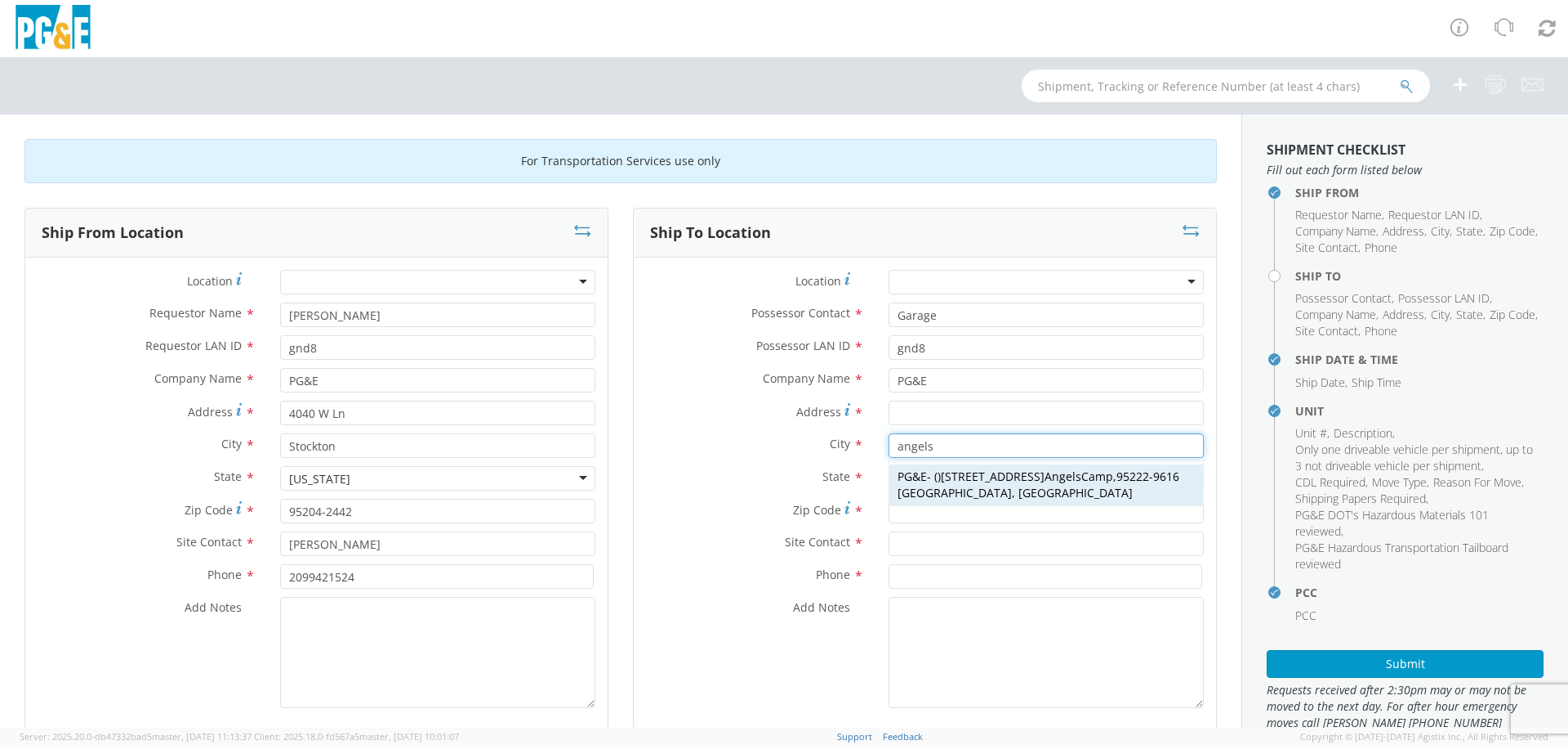
click at [906, 466] on div "PG&E - ( ) [STREET_ADDRESS] Angels Camp , 95222-9616 [GEOGRAPHIC_DATA], [GEOGRA…" at bounding box center [1046, 485] width 314 height 41
type input "[STREET_ADDRESS]"
type input "Angels Camp"
type input "95222-9616"
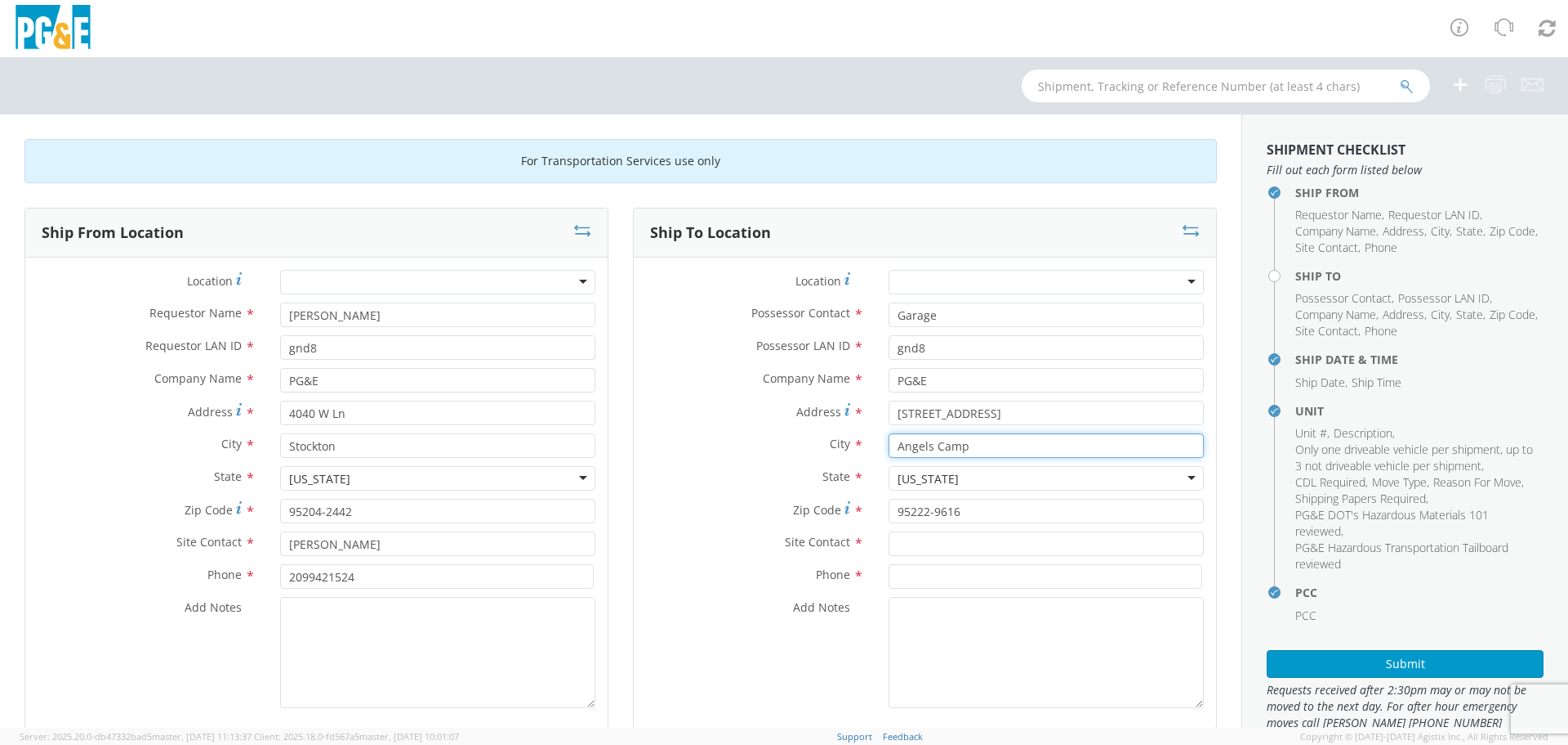
type input "Angels Camp"
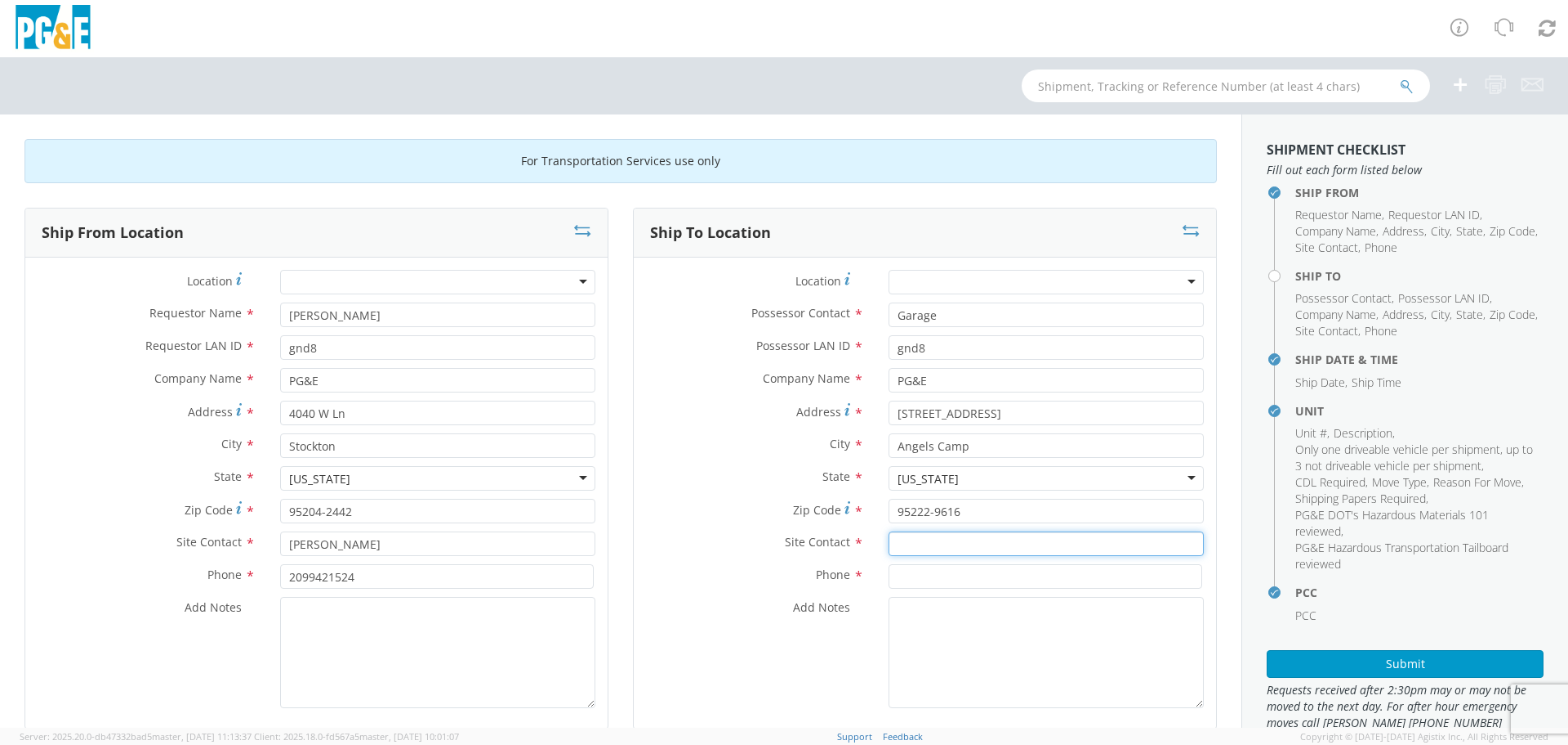
click at [915, 544] on input "text" at bounding box center [1046, 543] width 316 height 24
type input "[PERSON_NAME] or don"
type input "2097366641"
click at [730, 511] on label "Zip Code *" at bounding box center [755, 510] width 242 height 22
click at [888, 511] on input "95222-9616" at bounding box center [1046, 511] width 316 height 24
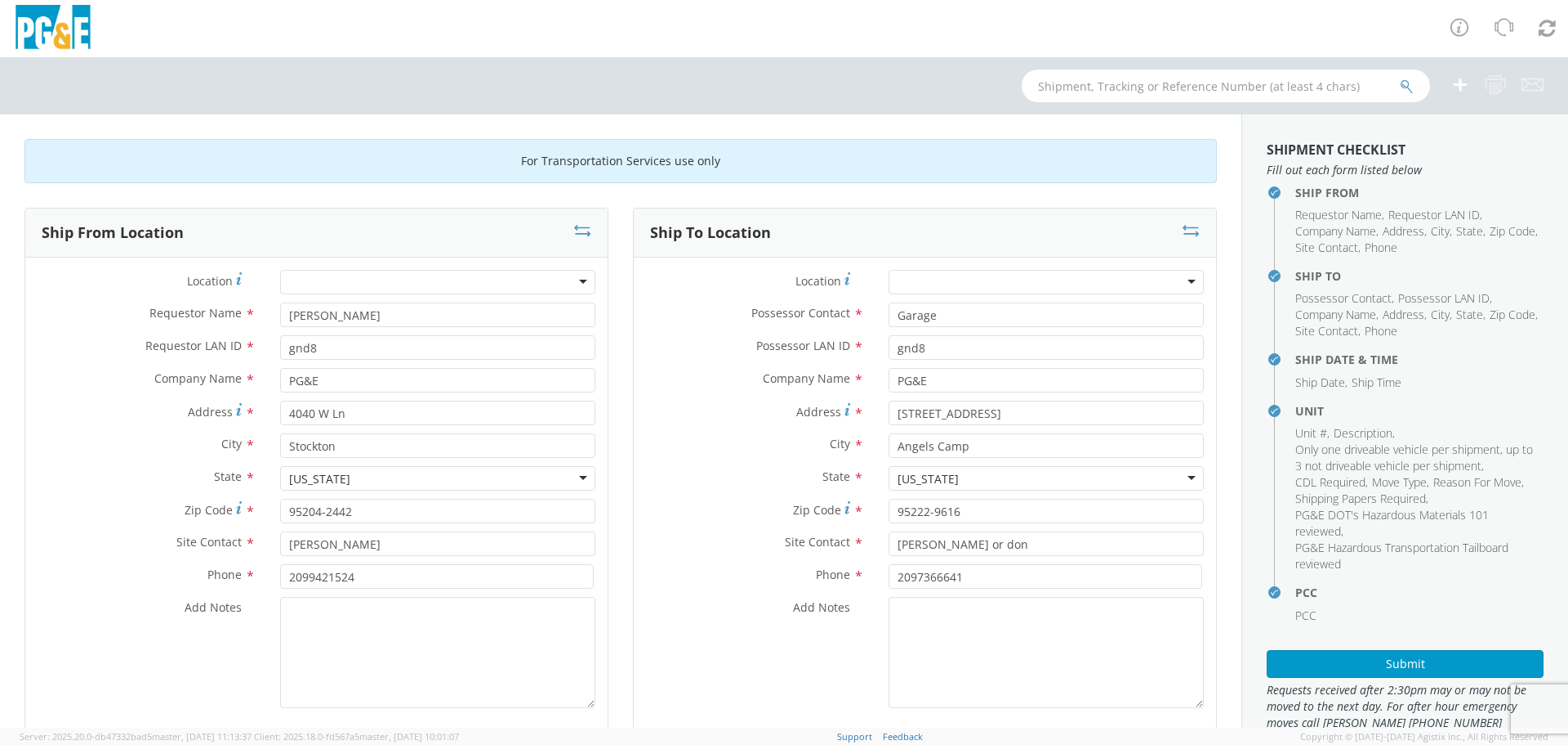
click at [721, 501] on label "Zip Code *" at bounding box center [755, 510] width 242 height 22
click at [888, 501] on input "95222-9616" at bounding box center [1046, 511] width 316 height 24
click at [1349, 663] on button "Submit" at bounding box center [1406, 663] width 277 height 28
